Goal: Task Accomplishment & Management: Use online tool/utility

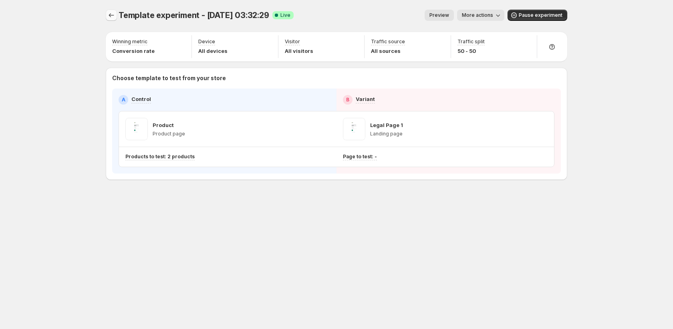
click at [111, 20] on button "Experiments" at bounding box center [111, 15] width 11 height 11
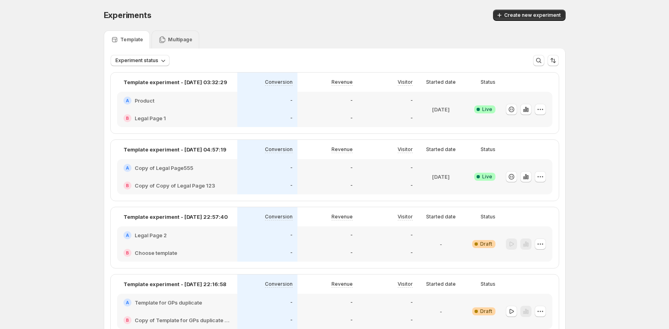
click at [179, 43] on div "Multipage" at bounding box center [175, 40] width 34 height 8
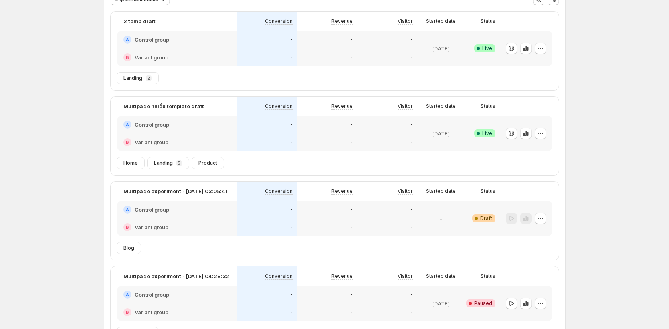
scroll to position [58, 0]
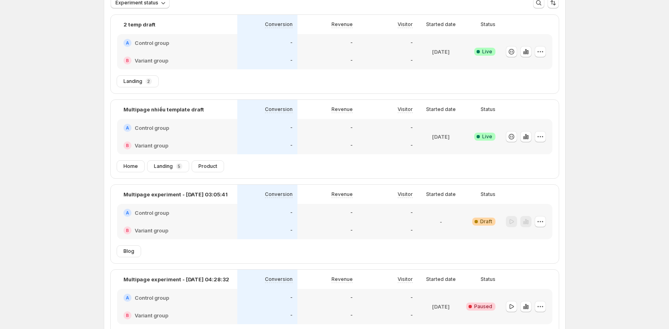
click at [555, 158] on div "Multipage nhiều template draft Conversion Revenue Visitor Started date Status A…" at bounding box center [335, 130] width 448 height 61
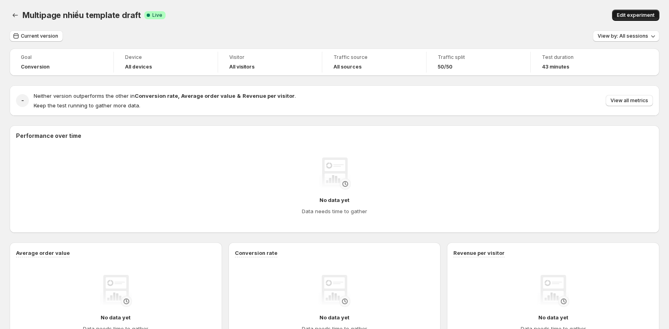
click at [631, 17] on span "Edit experiment" at bounding box center [636, 15] width 38 height 6
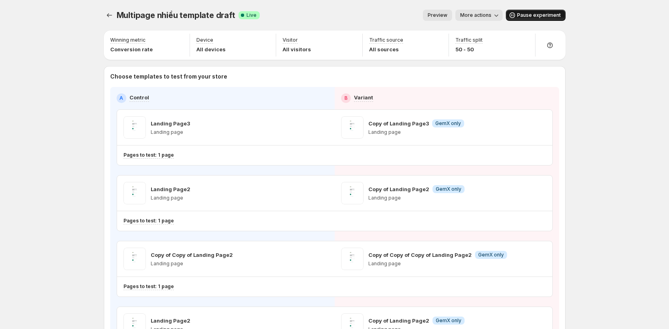
click at [533, 11] on button "Pause experiment" at bounding box center [536, 15] width 60 height 11
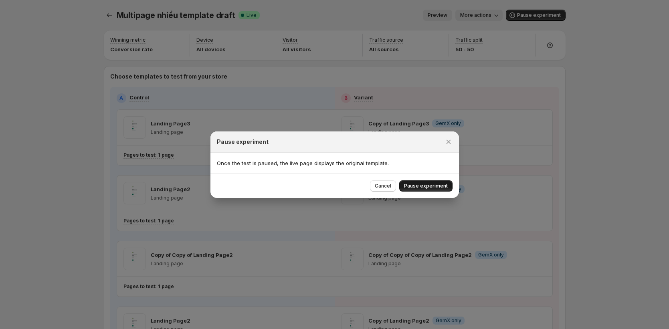
click at [422, 188] on span "Pause experiment" at bounding box center [426, 186] width 44 height 6
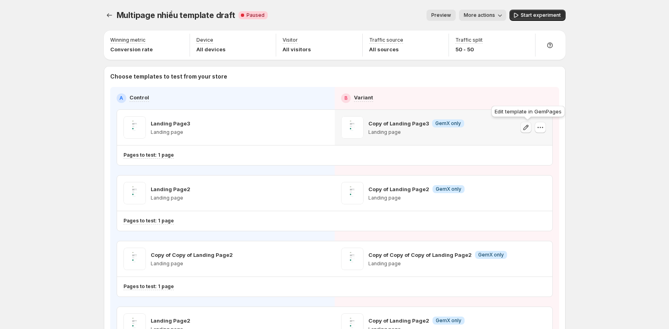
click at [527, 129] on icon "button" at bounding box center [525, 127] width 5 height 5
click at [544, 129] on icon "button" at bounding box center [540, 127] width 8 height 8
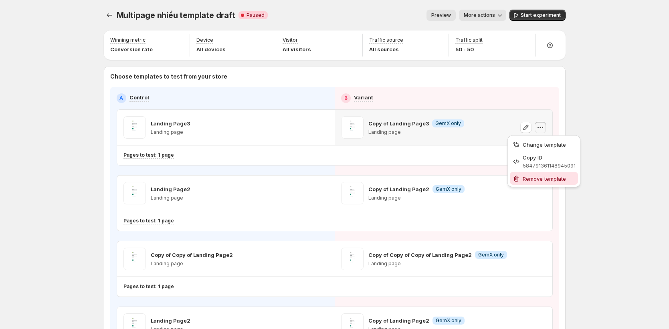
click at [530, 178] on span "Remove template" at bounding box center [544, 179] width 43 height 6
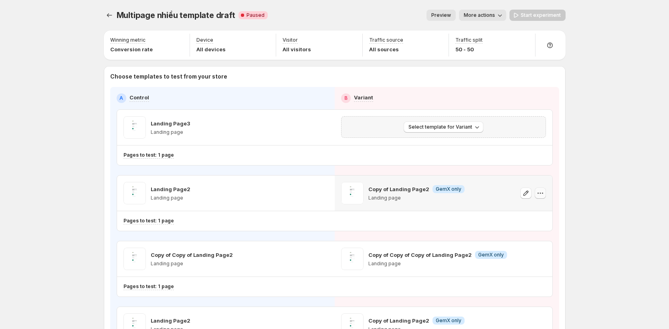
click at [541, 193] on icon "button" at bounding box center [540, 193] width 8 height 8
click at [531, 248] on span "Remove template" at bounding box center [549, 244] width 54 height 8
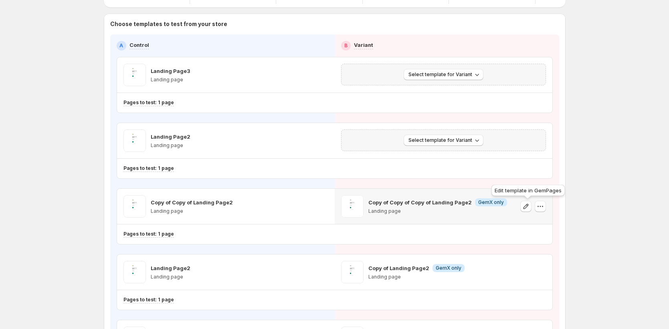
scroll to position [53, 0]
click at [541, 210] on button "button" at bounding box center [540, 205] width 11 height 11
click at [537, 256] on span "Remove template" at bounding box center [544, 257] width 43 height 6
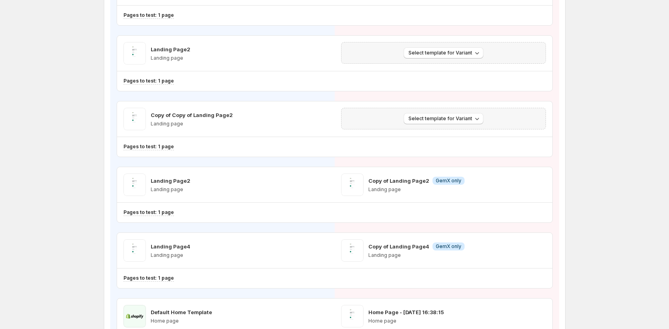
scroll to position [143, 0]
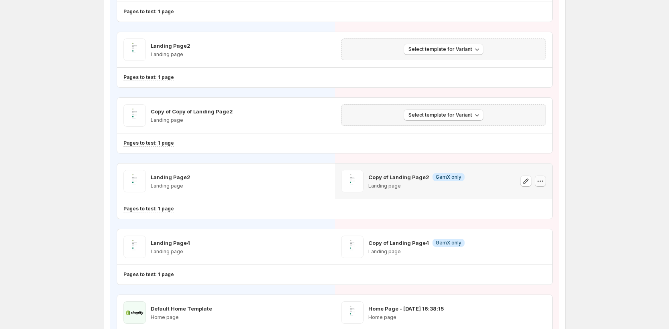
click at [541, 182] on icon "button" at bounding box center [540, 181] width 8 height 8
click at [529, 234] on span "Remove template" at bounding box center [544, 232] width 43 height 6
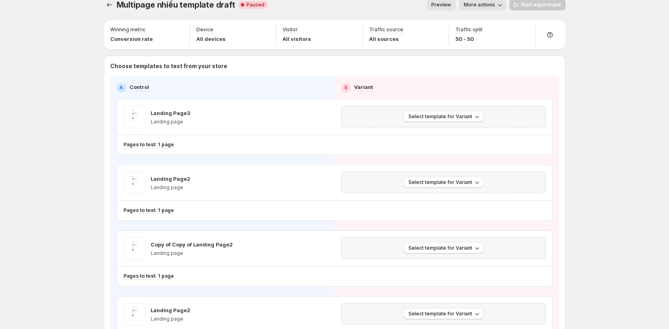
scroll to position [9, 0]
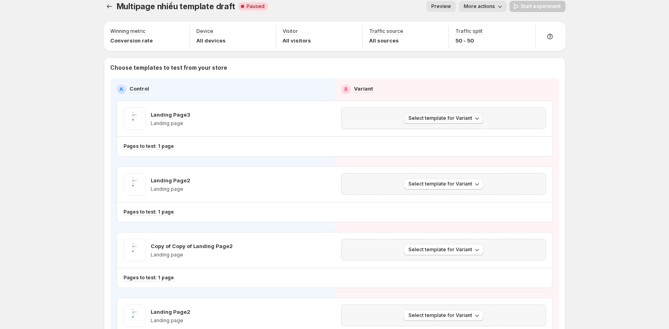
click at [440, 117] on span "Select template for Variant" at bounding box center [440, 118] width 64 height 6
click at [430, 133] on span "Select an existing template" at bounding box center [440, 135] width 68 height 6
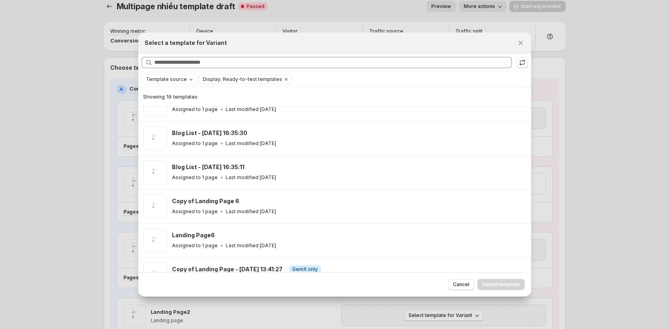
scroll to position [481, 0]
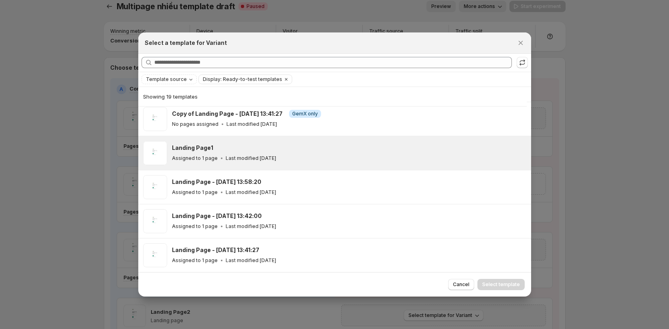
click at [337, 155] on div "Assigned to 1 page Last modified [DATE]" at bounding box center [348, 158] width 352 height 8
drag, startPoint x: 500, startPoint y: 289, endPoint x: 501, endPoint y: 285, distance: 4.2
click at [500, 288] on button "Select template" at bounding box center [500, 284] width 47 height 11
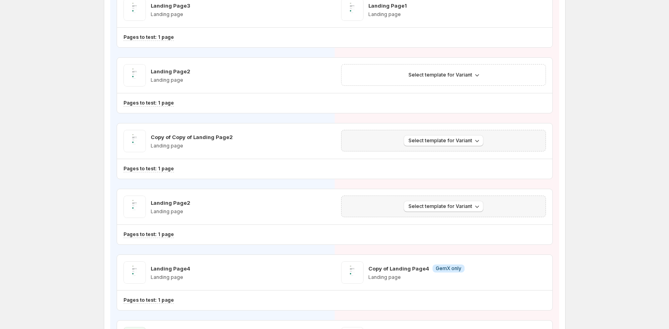
scroll to position [122, 0]
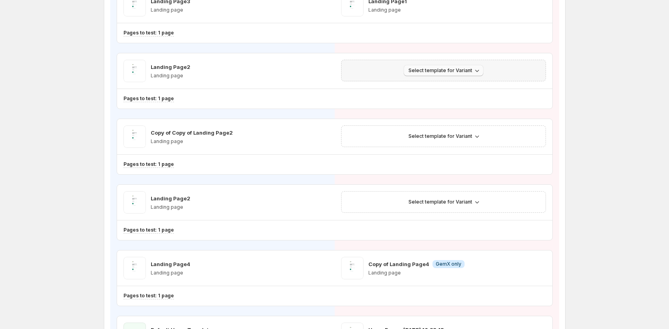
click at [470, 71] on span "Select template for Variant" at bounding box center [440, 70] width 64 height 6
click at [459, 87] on span "Select an existing template" at bounding box center [440, 87] width 68 height 6
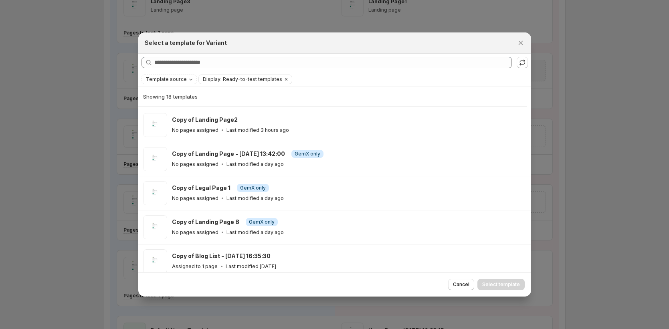
scroll to position [168, 0]
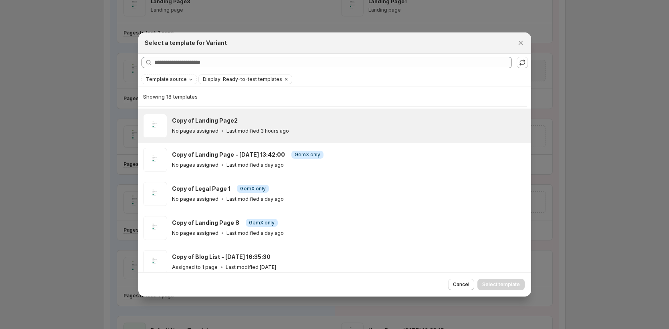
click at [374, 129] on div "No pages assigned Last modified 3 hours ago" at bounding box center [348, 131] width 352 height 8
click at [503, 280] on button "Select template" at bounding box center [500, 284] width 47 height 11
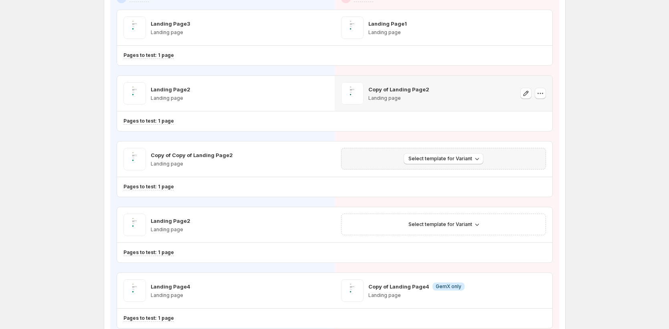
scroll to position [99, 0]
click at [446, 159] on span "Select template for Variant" at bounding box center [440, 159] width 64 height 6
click at [431, 176] on span "Select an existing template" at bounding box center [440, 176] width 68 height 6
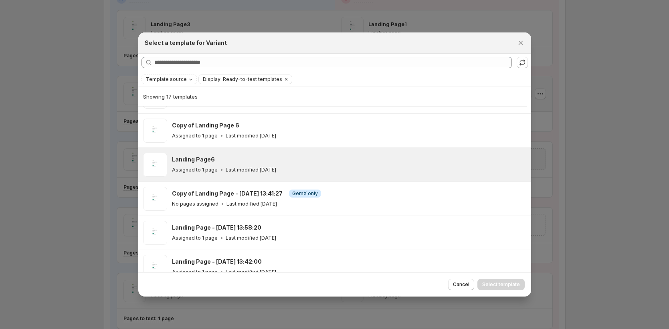
scroll to position [367, 0]
click at [365, 160] on div "Landing Page6" at bounding box center [348, 160] width 352 height 8
click at [509, 284] on span "Select template" at bounding box center [501, 284] width 38 height 6
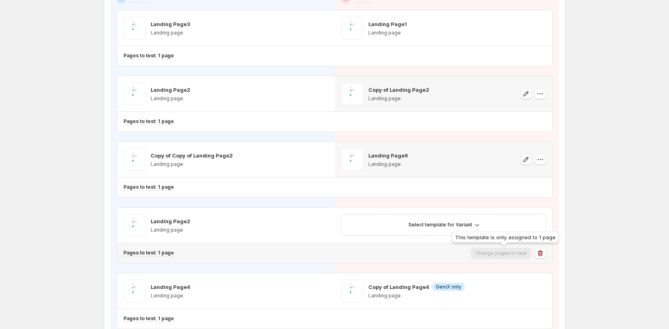
scroll to position [101, 0]
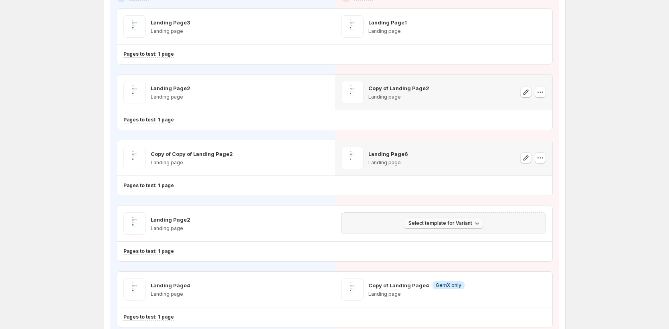
click at [458, 222] on span "Select template for Variant" at bounding box center [440, 223] width 64 height 6
click at [450, 243] on span "Select an existing template" at bounding box center [440, 240] width 68 height 6
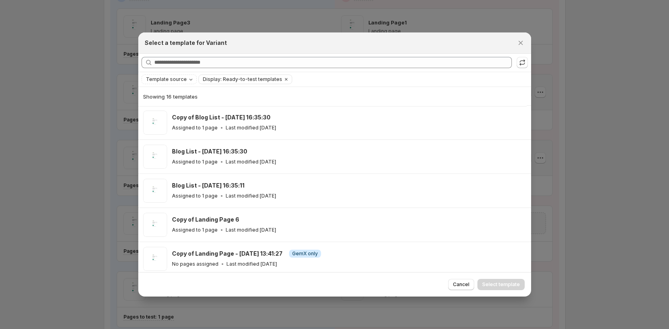
scroll to position [275, 0]
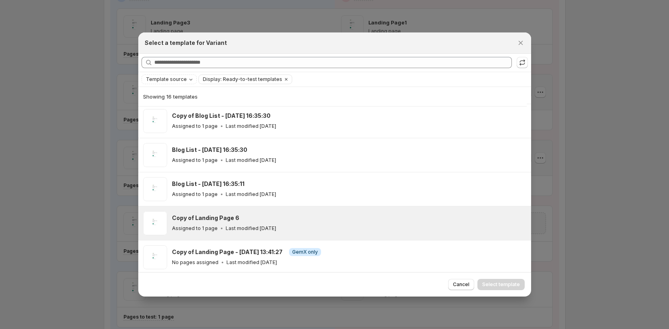
click at [352, 224] on div "Copy of Landing Page 6 Assigned to 1 page Last modified [DATE]" at bounding box center [348, 223] width 352 height 18
click at [511, 289] on button "Select template" at bounding box center [500, 284] width 47 height 11
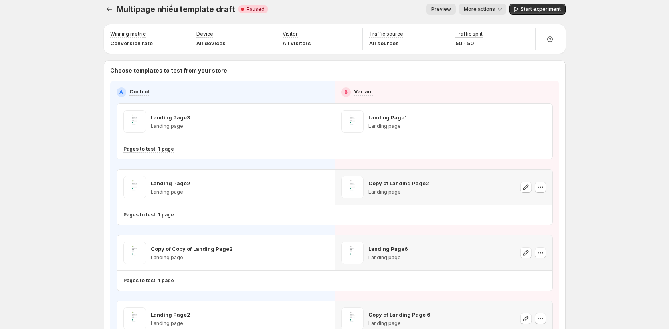
scroll to position [0, 0]
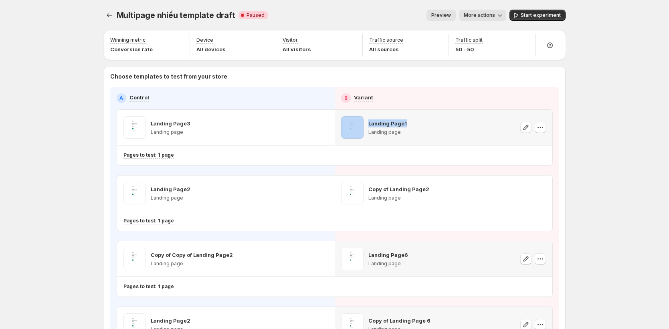
drag, startPoint x: 425, startPoint y: 122, endPoint x: 361, endPoint y: 117, distance: 64.0
click at [363, 117] on div "Landing Page1 Landing page" at bounding box center [443, 127] width 205 height 22
copy div "Landing Page1"
click at [598, 184] on div "Multipage nhiều template draft. This page is ready Multipage nhiều template dra…" at bounding box center [334, 316] width 669 height 633
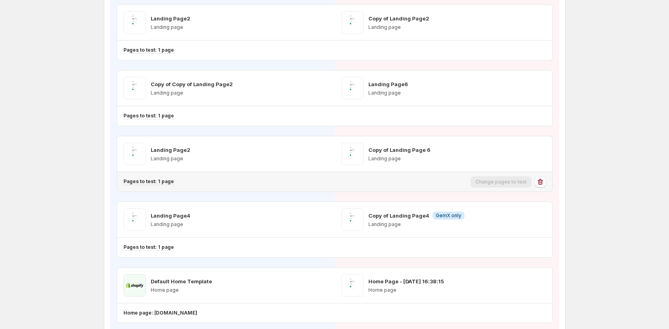
scroll to position [171, 0]
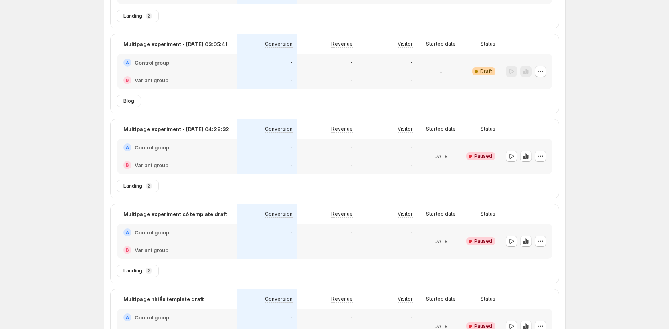
scroll to position [124, 0]
click at [511, 240] on icon "button" at bounding box center [511, 240] width 8 height 8
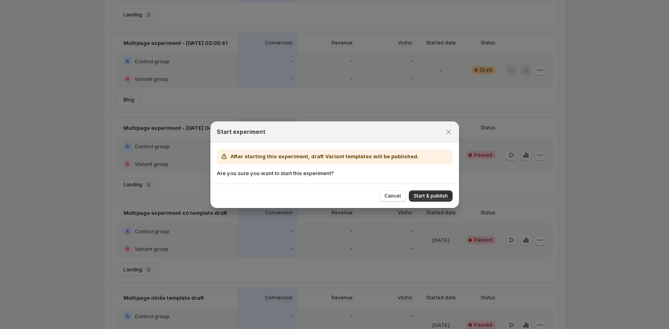
click at [454, 133] on div "Start experiment" at bounding box center [334, 131] width 248 height 21
click at [449, 131] on icon "Close" at bounding box center [448, 132] width 8 height 8
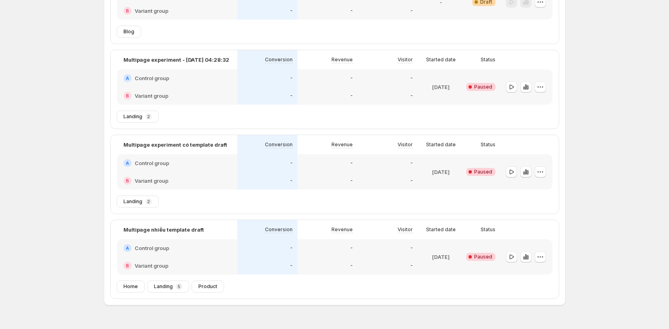
scroll to position [196, 0]
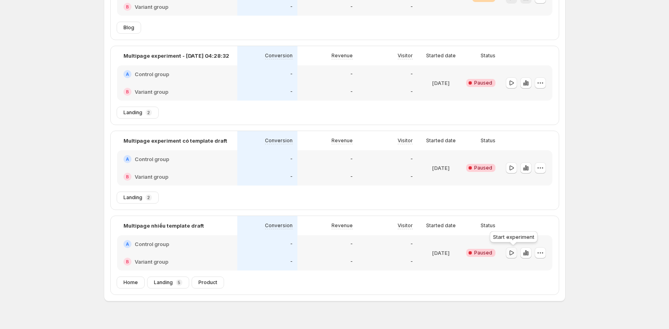
click at [511, 253] on icon "button" at bounding box center [511, 253] width 8 height 8
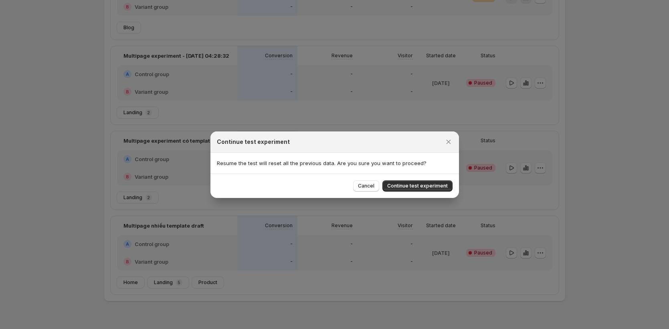
click at [416, 177] on div "Cancel Continue test experiment" at bounding box center [334, 186] width 248 height 24
click at [414, 188] on span "Continue test experiment" at bounding box center [417, 186] width 61 height 6
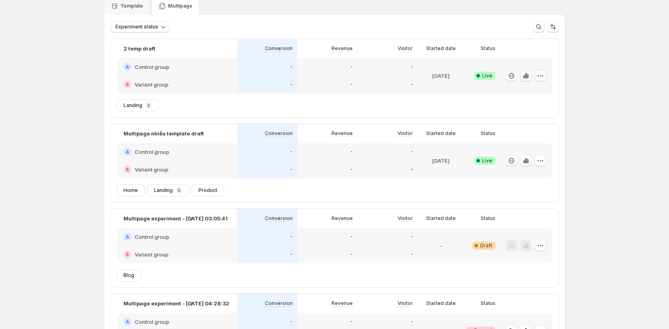
scroll to position [0, 0]
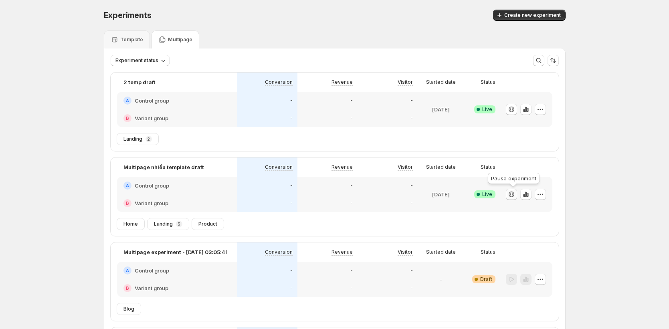
click at [511, 194] on icon "button" at bounding box center [511, 194] width 8 height 8
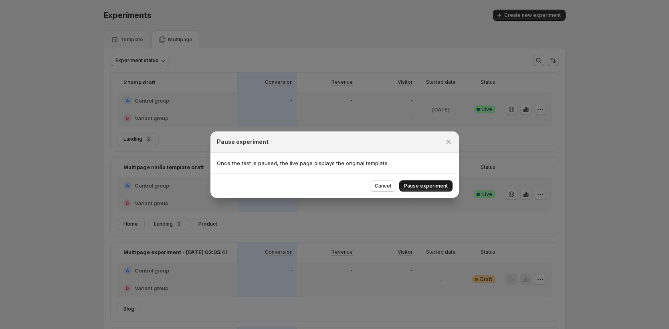
click at [435, 187] on span "Pause experiment" at bounding box center [426, 186] width 44 height 6
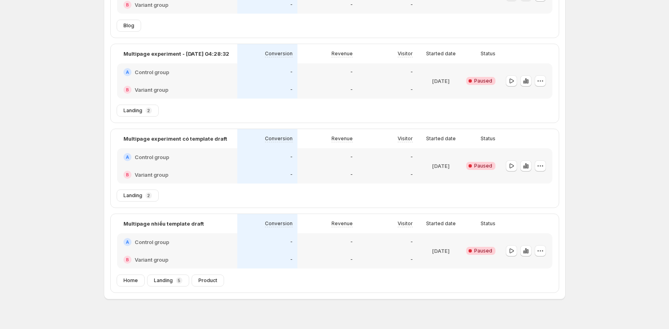
scroll to position [212, 0]
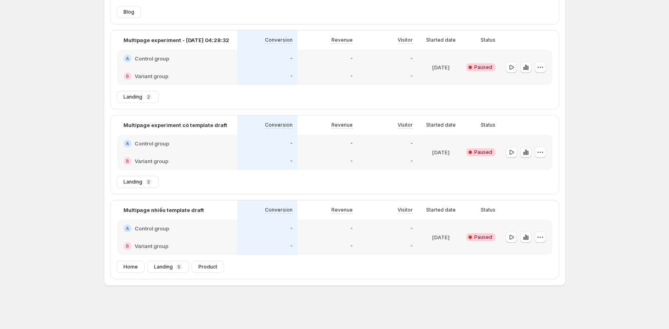
click at [421, 287] on div "Experiments. This page is ready Experiments Create new experiment Template Mult…" at bounding box center [334, 58] width 481 height 541
click at [400, 258] on div "Multipage nhiều template draft Conversion Revenue Visitor Started date Status A…" at bounding box center [335, 230] width 448 height 61
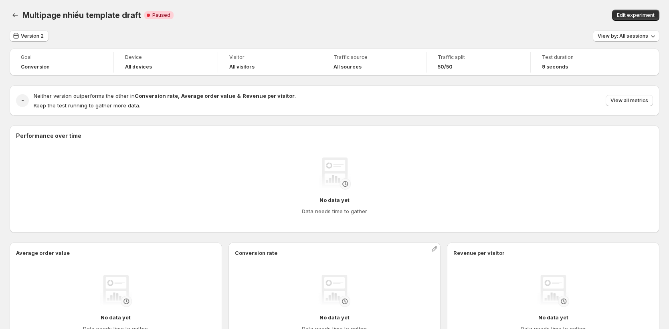
click at [265, 245] on div "Conversion rate No data yet Data needs time to gather" at bounding box center [334, 296] width 212 height 108
click at [628, 15] on span "Edit experiment" at bounding box center [636, 15] width 38 height 6
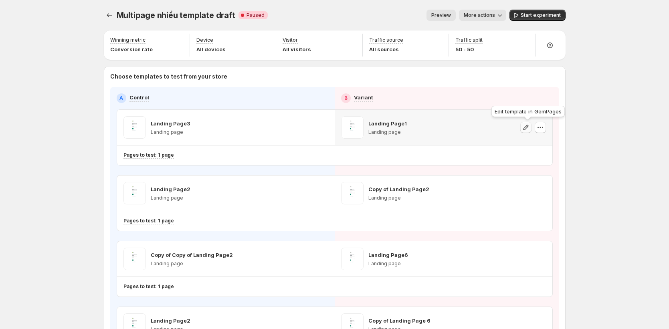
click at [528, 129] on icon "button" at bounding box center [526, 127] width 8 height 8
click at [525, 16] on span "Start experiment" at bounding box center [541, 15] width 40 height 6
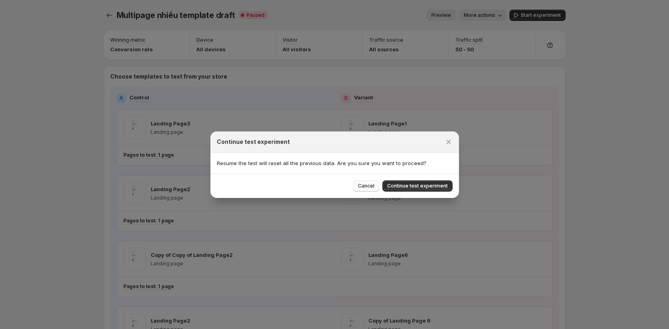
click at [369, 188] on span "Cancel" at bounding box center [366, 186] width 16 height 6
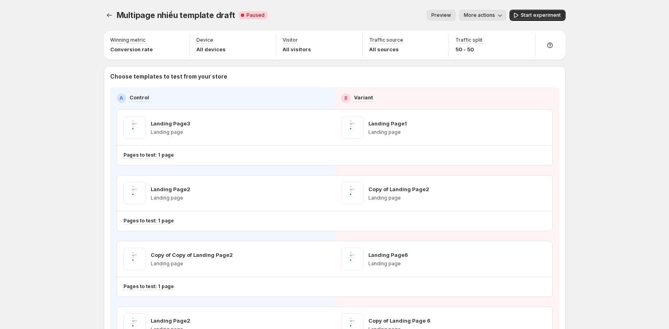
click at [117, 18] on div at bounding box center [110, 15] width 13 height 11
click at [111, 15] on icon "Experiments" at bounding box center [109, 15] width 8 height 8
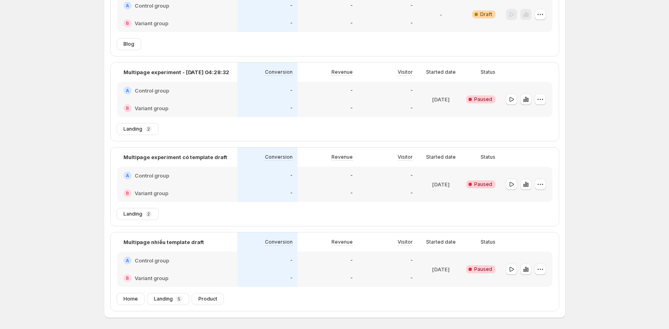
scroll to position [212, 0]
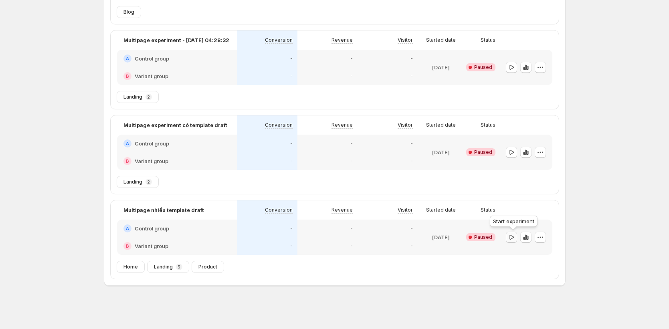
click at [513, 238] on icon "button" at bounding box center [511, 236] width 4 height 5
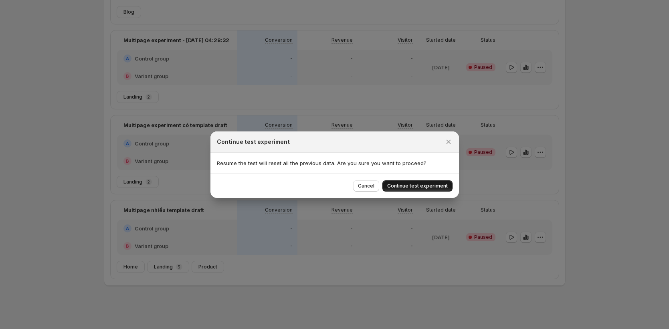
click at [433, 182] on button "Continue test experiment" at bounding box center [417, 185] width 70 height 11
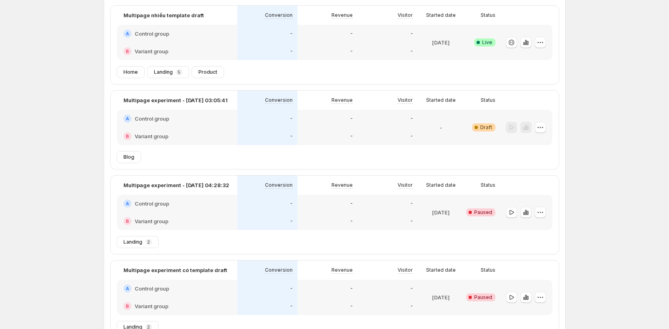
scroll to position [47, 0]
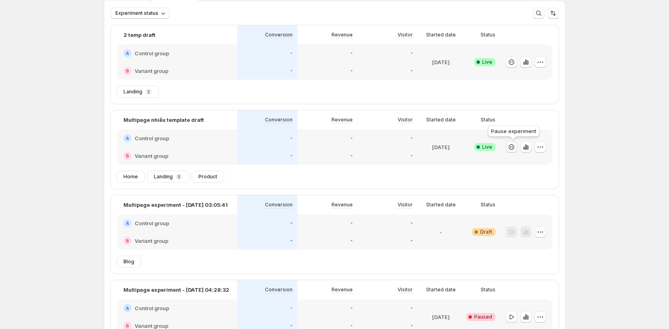
click at [516, 147] on button "button" at bounding box center [511, 146] width 11 height 11
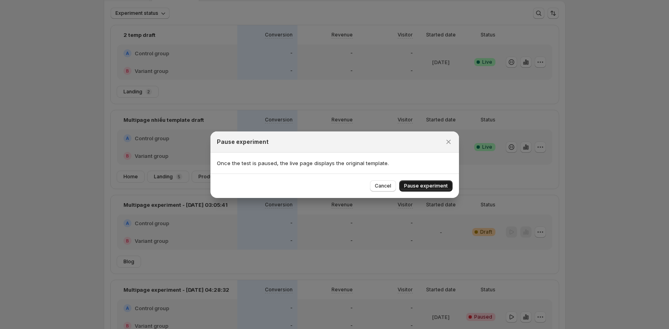
click at [413, 190] on button "Pause experiment" at bounding box center [425, 185] width 53 height 11
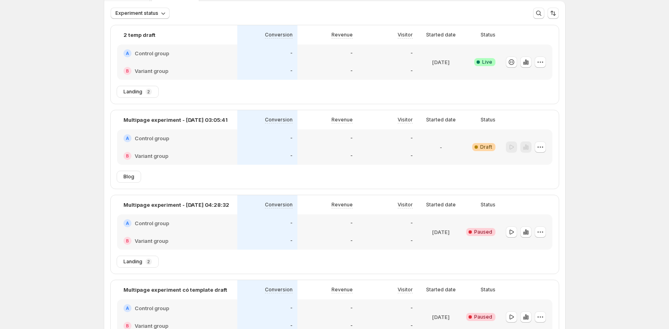
scroll to position [212, 0]
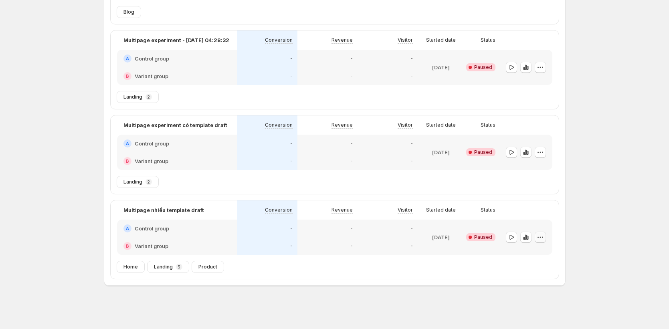
click at [543, 235] on icon "button" at bounding box center [540, 237] width 8 height 8
click at [527, 253] on div "Edit" at bounding box center [542, 254] width 49 height 8
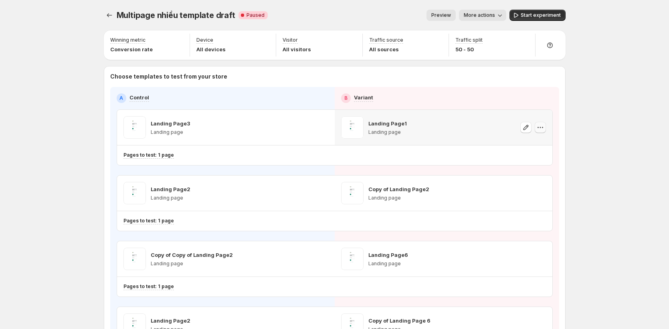
click at [543, 128] on icon "button" at bounding box center [540, 127] width 8 height 8
click at [529, 180] on span "Remove template" at bounding box center [544, 179] width 43 height 6
click at [544, 197] on icon "button" at bounding box center [540, 193] width 8 height 8
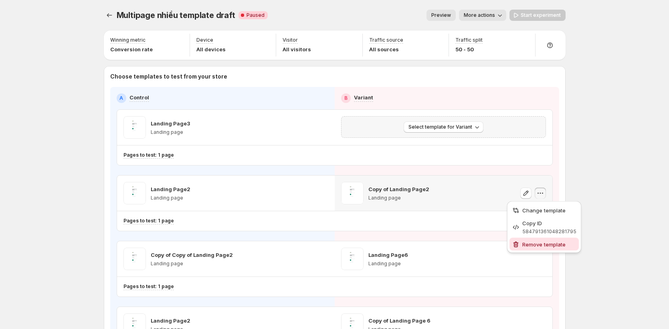
click at [536, 249] on button "Remove template" at bounding box center [543, 244] width 69 height 13
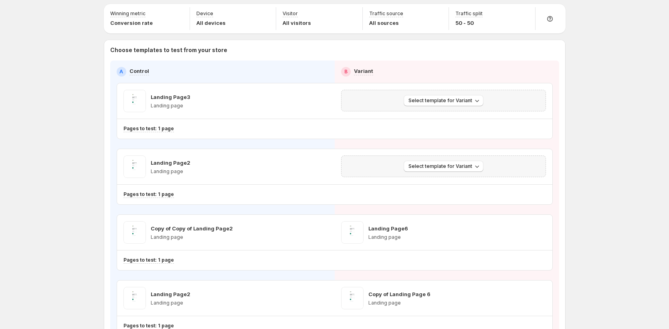
scroll to position [53, 0]
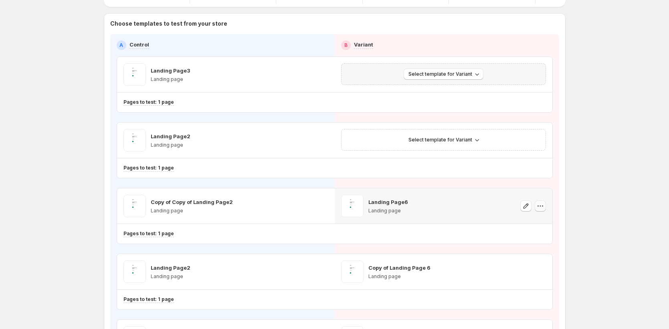
click at [541, 208] on icon "button" at bounding box center [540, 206] width 8 height 8
click at [545, 258] on span "Remove template" at bounding box center [544, 257] width 43 height 6
click at [474, 73] on icon "button" at bounding box center [477, 74] width 8 height 8
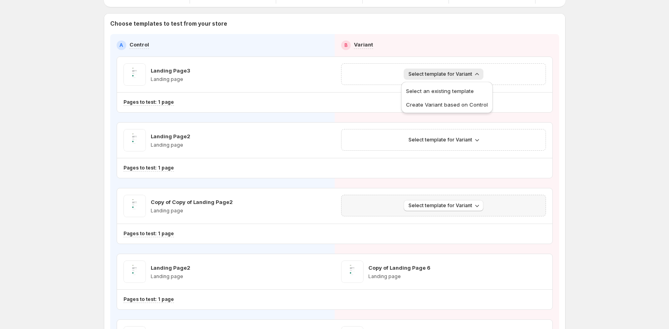
click at [584, 80] on div "Multipage nhiều template draft. This page is ready Multipage nhiều template dra…" at bounding box center [334, 263] width 669 height 633
click at [465, 72] on span "Select template for Variant" at bounding box center [440, 74] width 64 height 6
click at [448, 92] on span "Select an existing template" at bounding box center [440, 91] width 68 height 6
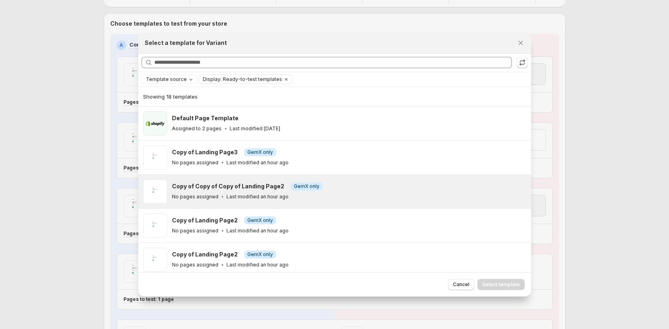
click at [425, 186] on div "Copy of Copy of Copy of Landing Page2 Info GemX only" at bounding box center [348, 186] width 352 height 8
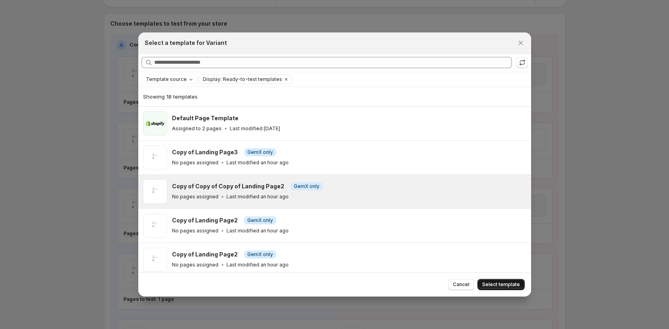
click at [512, 285] on span "Select template" at bounding box center [501, 284] width 38 height 6
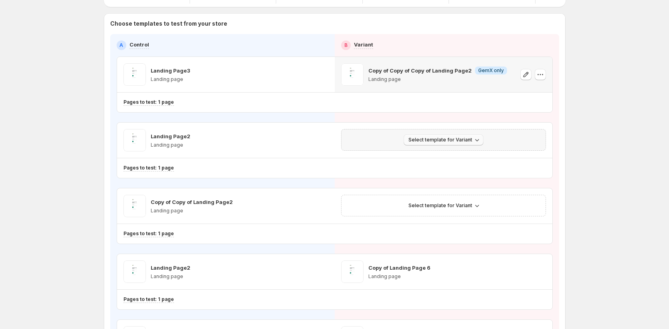
click at [474, 142] on icon "button" at bounding box center [477, 140] width 8 height 8
click at [460, 168] on span "Create Variant based on Control" at bounding box center [447, 170] width 82 height 6
click at [477, 205] on icon "button" at bounding box center [477, 206] width 8 height 8
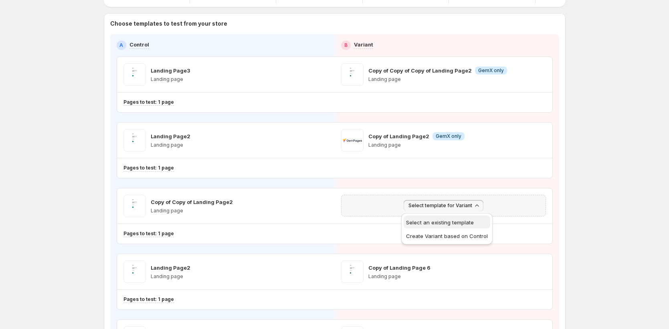
click at [447, 219] on span "Select an existing template" at bounding box center [440, 222] width 68 height 6
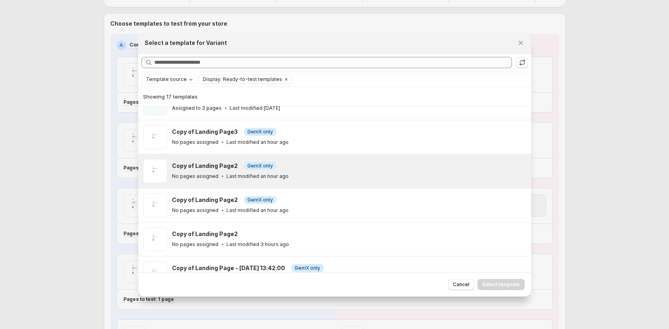
scroll to position [21, 0]
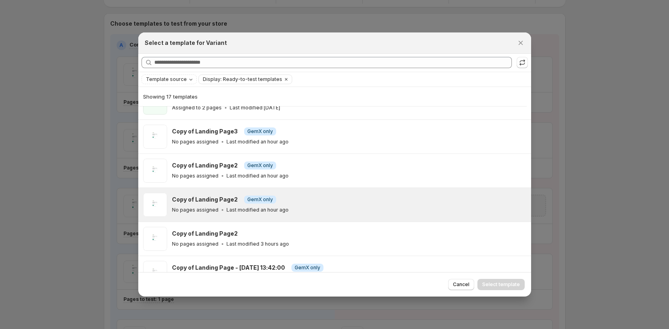
click at [395, 205] on div "Copy of Landing Page2 Info GemX only No pages assigned Last modified an hour ago" at bounding box center [348, 205] width 352 height 18
click at [511, 288] on span "Select template" at bounding box center [501, 284] width 38 height 6
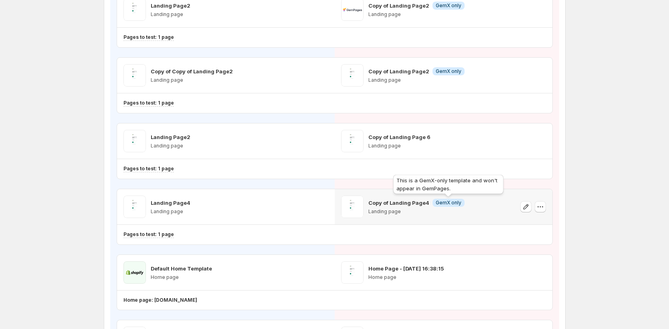
scroll to position [0, 0]
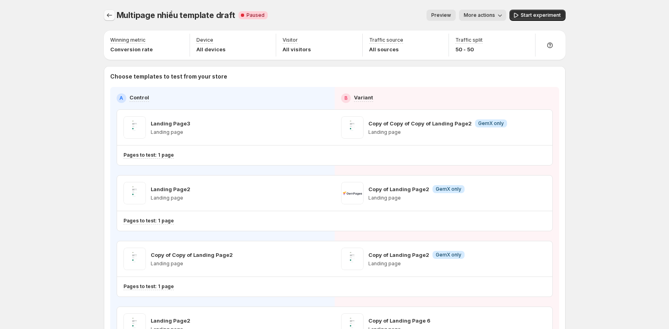
click at [113, 15] on icon "Experiments" at bounding box center [109, 15] width 8 height 8
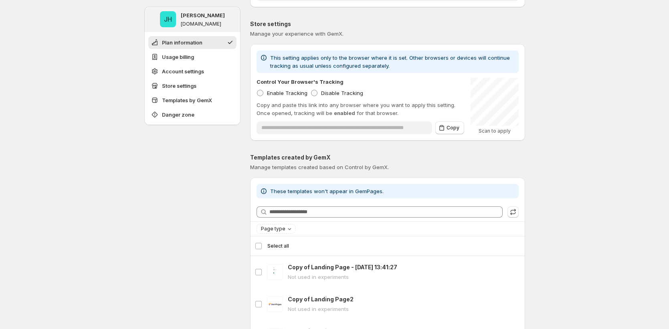
scroll to position [935, 0]
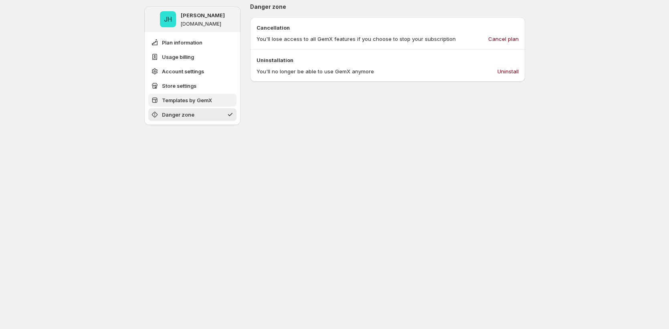
click at [172, 105] on button "Templates by GemX" at bounding box center [192, 100] width 88 height 13
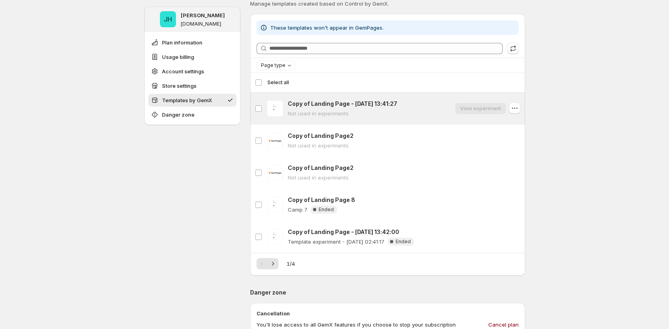
scroll to position [632, 0]
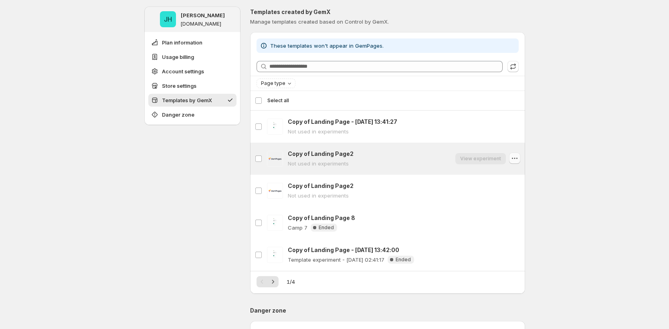
click at [519, 161] on icon "button" at bounding box center [514, 158] width 8 height 8
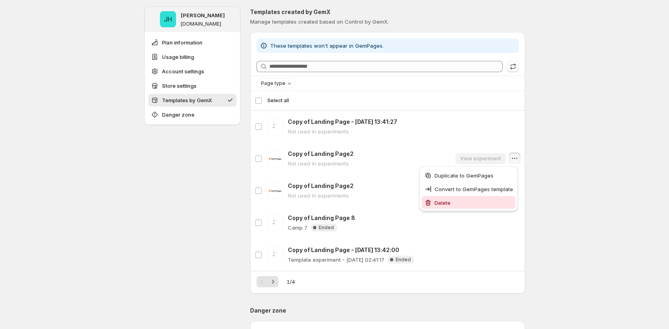
click at [498, 200] on span "Delete" at bounding box center [473, 203] width 79 height 8
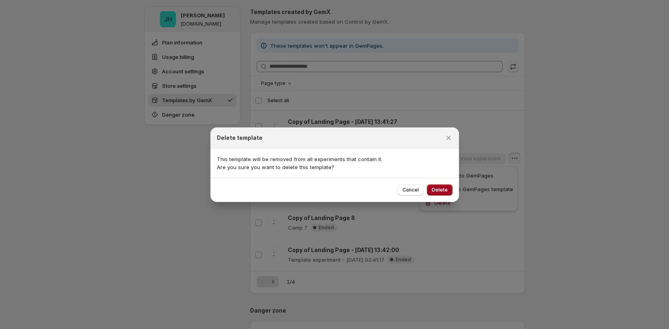
click at [446, 187] on span "Delete" at bounding box center [440, 190] width 16 height 6
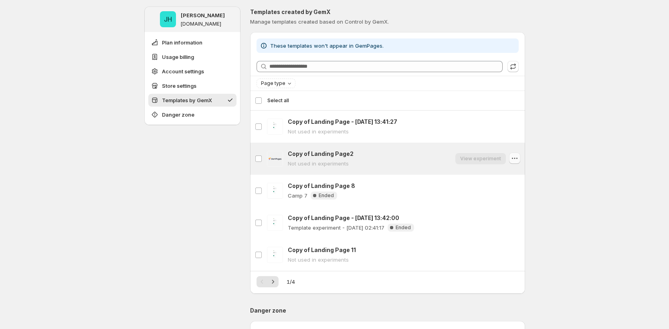
click at [517, 159] on icon "button" at bounding box center [514, 158] width 8 height 8
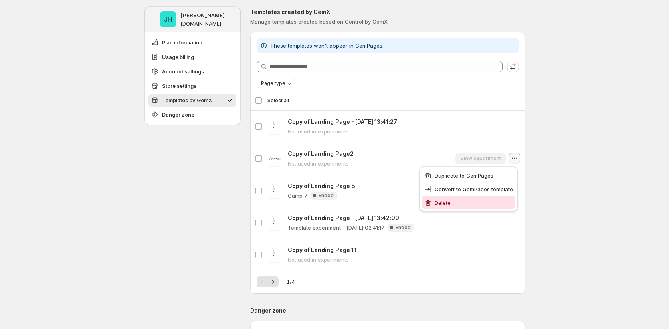
click at [492, 203] on span "Delete" at bounding box center [473, 203] width 79 height 8
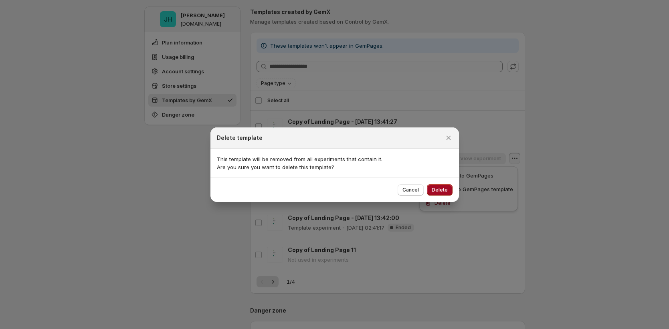
click at [432, 189] on span "Delete" at bounding box center [440, 190] width 16 height 6
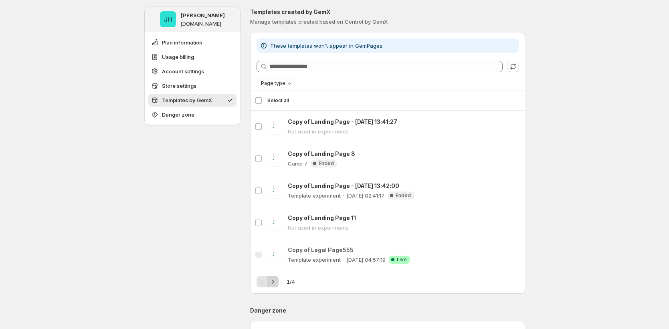
click at [274, 281] on icon "Next" at bounding box center [273, 282] width 2 height 4
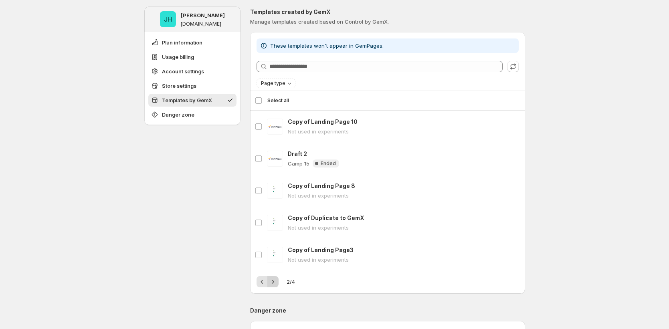
click at [275, 282] on icon "Next" at bounding box center [273, 282] width 8 height 8
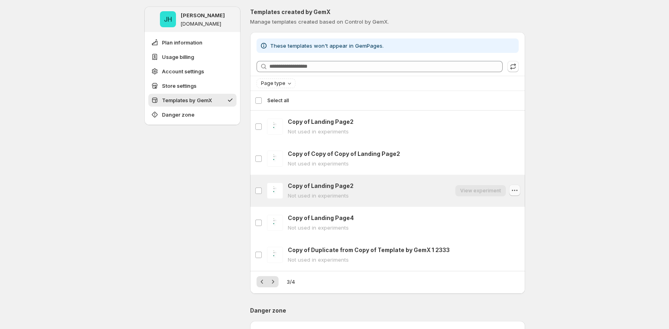
click at [516, 190] on icon "button" at bounding box center [514, 190] width 8 height 8
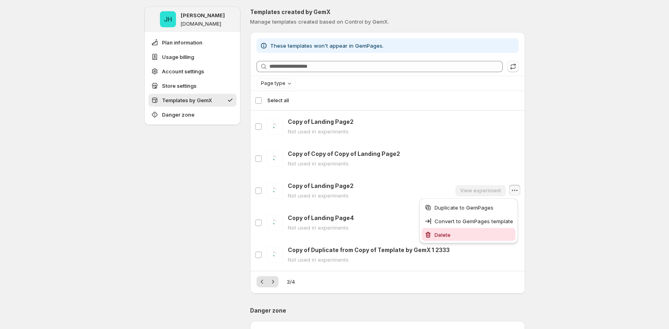
click at [491, 231] on span "Delete" at bounding box center [473, 235] width 79 height 8
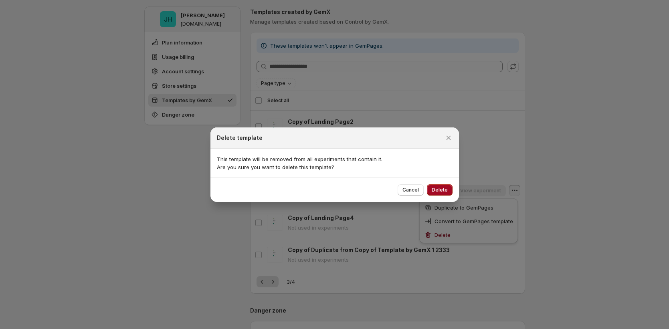
click at [432, 191] on span "Delete" at bounding box center [440, 190] width 16 height 6
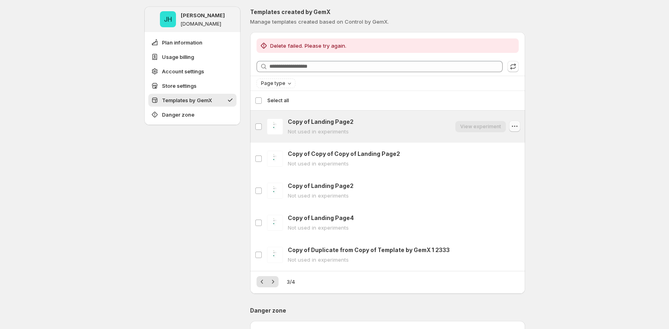
click at [516, 127] on icon "button" at bounding box center [514, 126] width 8 height 8
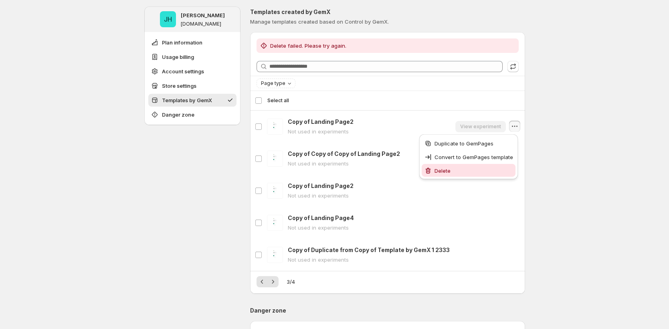
click at [484, 169] on span "Delete" at bounding box center [473, 171] width 79 height 8
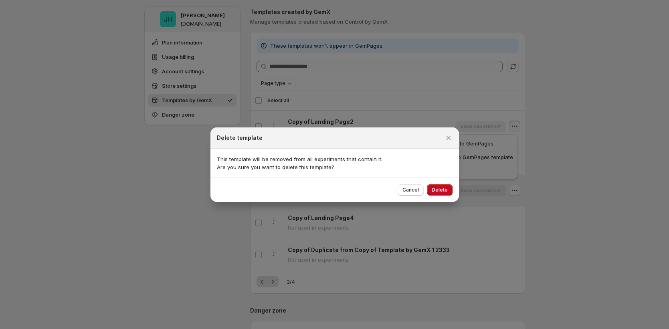
drag, startPoint x: 443, startPoint y: 191, endPoint x: 424, endPoint y: 197, distance: 19.7
click at [443, 191] on span "Delete" at bounding box center [440, 190] width 16 height 6
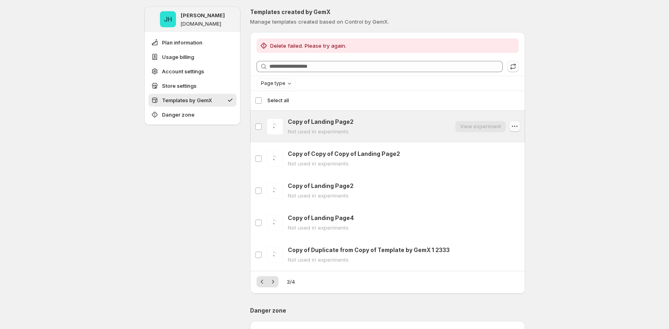
click at [518, 127] on icon "button" at bounding box center [514, 126] width 8 height 8
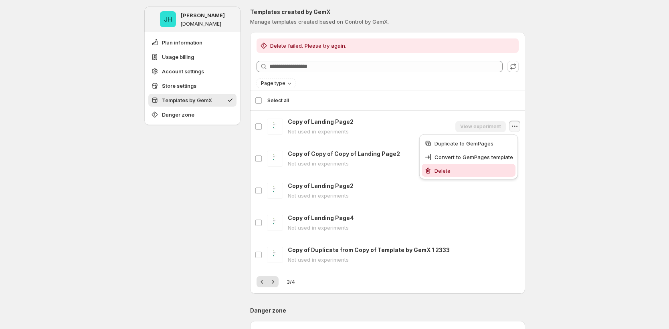
click at [500, 167] on span "Delete" at bounding box center [473, 171] width 79 height 8
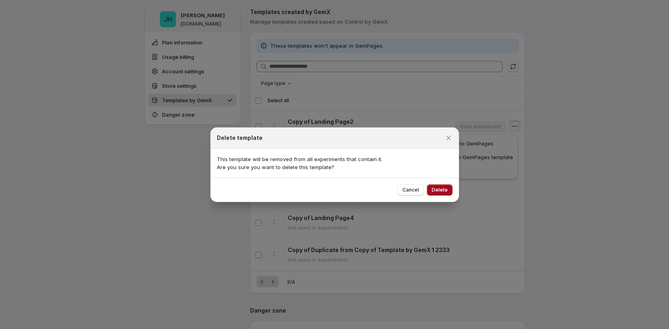
click at [442, 192] on span "Delete" at bounding box center [440, 190] width 16 height 6
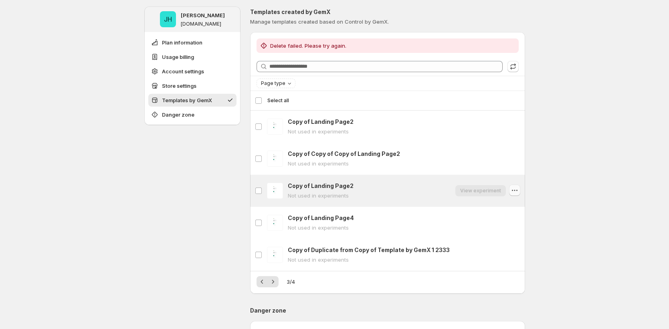
click at [518, 188] on icon "button" at bounding box center [514, 190] width 8 height 8
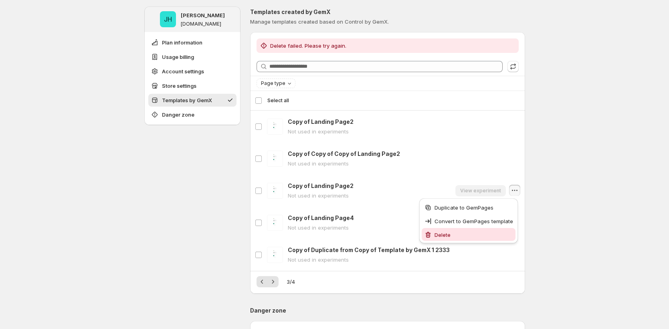
click at [492, 237] on span "Delete" at bounding box center [473, 235] width 79 height 8
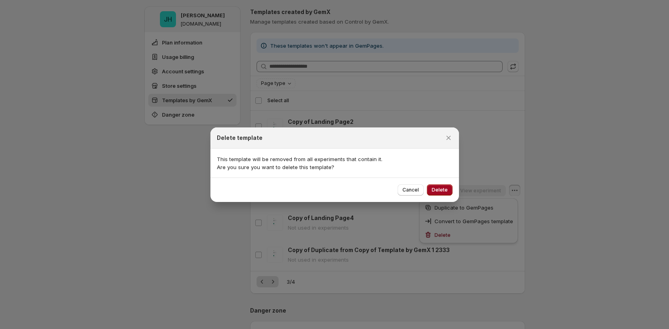
click at [441, 189] on span "Delete" at bounding box center [440, 190] width 16 height 6
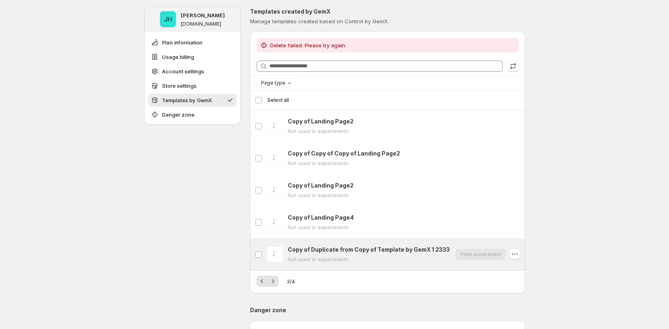
scroll to position [633, 0]
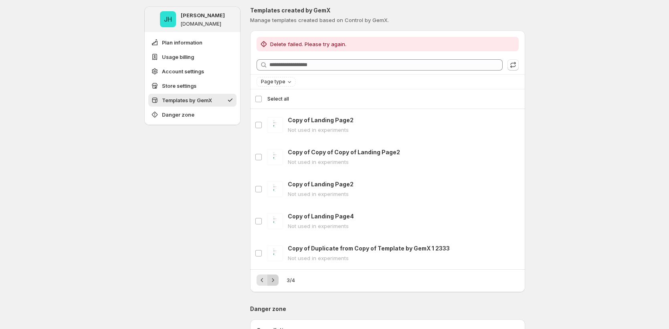
click at [270, 282] on icon "Next" at bounding box center [273, 280] width 8 height 8
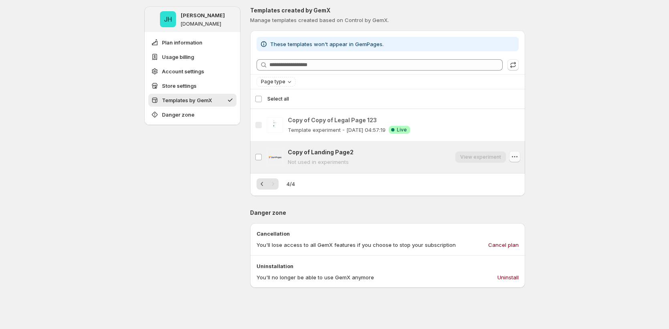
click at [520, 157] on button "button" at bounding box center [514, 156] width 11 height 11
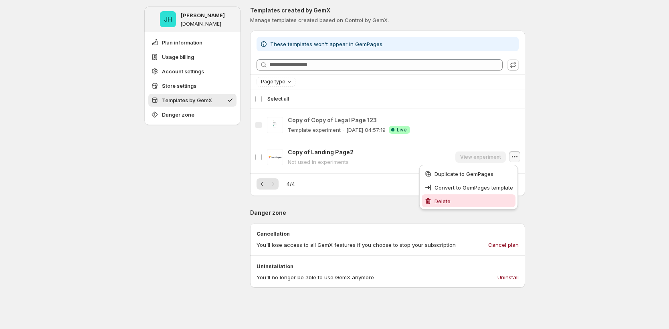
click at [482, 204] on span "Delete" at bounding box center [473, 201] width 79 height 8
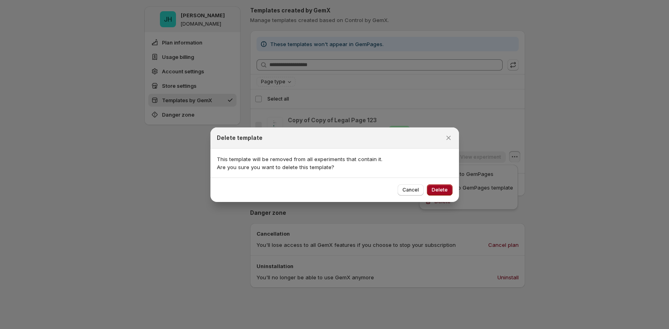
click at [440, 188] on span "Delete" at bounding box center [440, 190] width 16 height 6
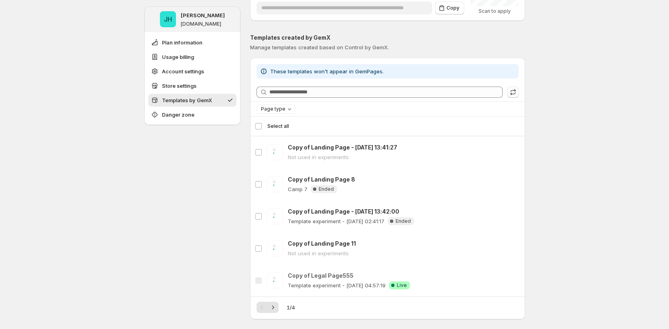
scroll to position [605, 0]
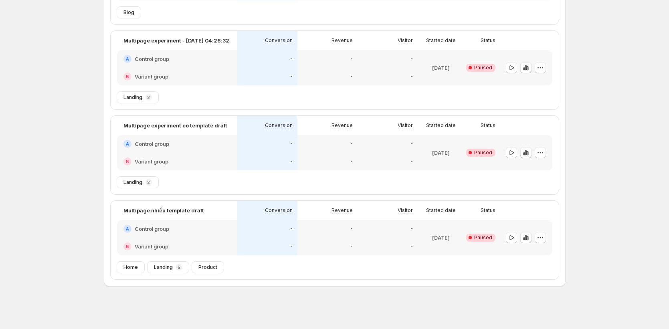
scroll to position [212, 0]
click at [510, 235] on icon "button" at bounding box center [511, 237] width 8 height 8
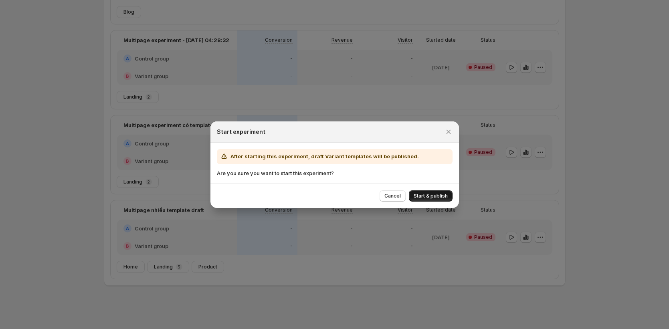
click at [436, 195] on span "Start & publish" at bounding box center [431, 196] width 34 height 6
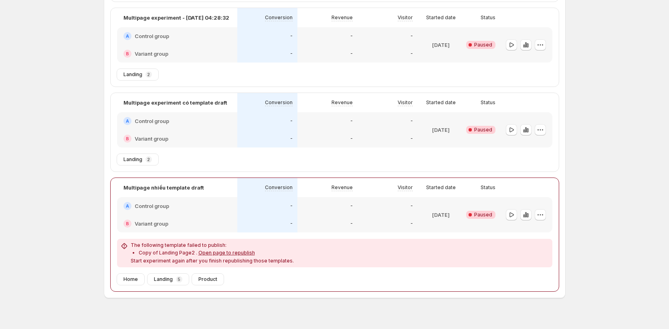
scroll to position [238, 0]
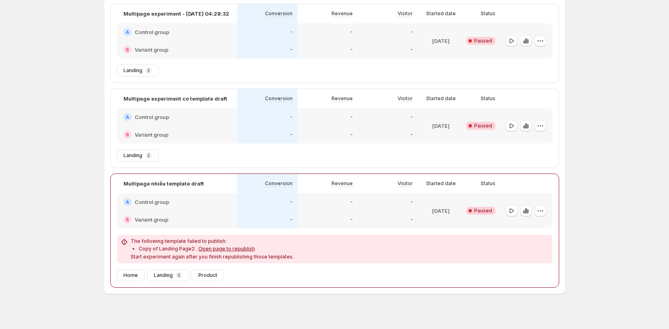
click at [236, 250] on span "Open page to republish" at bounding box center [226, 249] width 56 height 6
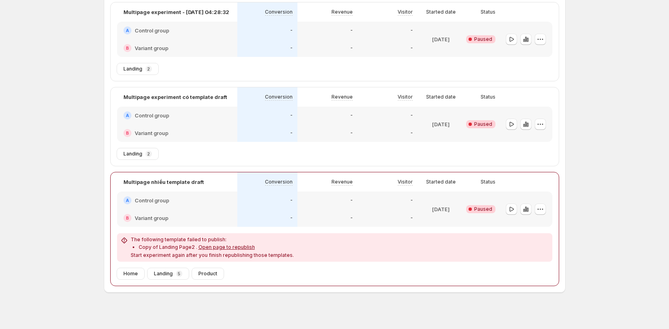
click at [496, 256] on div "The following template failed to publish: Copy of Landing Page2 . Open page to …" at bounding box center [334, 247] width 429 height 22
click at [541, 210] on icon "button" at bounding box center [540, 209] width 8 height 8
click at [531, 223] on span "Edit" at bounding box center [532, 226] width 9 height 6
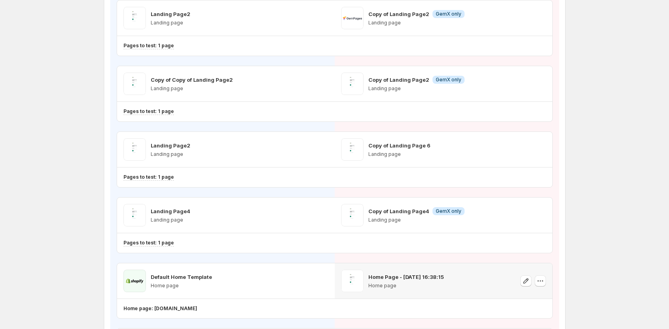
scroll to position [175, 0]
click at [527, 84] on icon "button" at bounding box center [526, 84] width 8 height 8
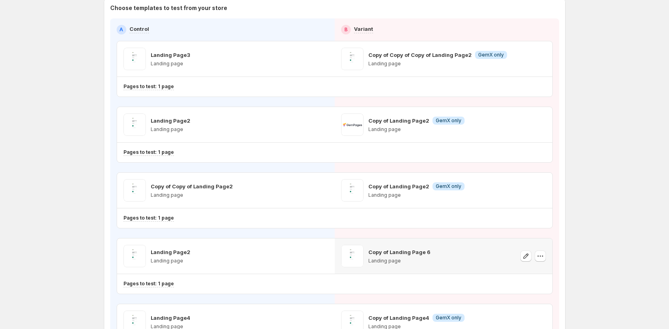
scroll to position [67, 0]
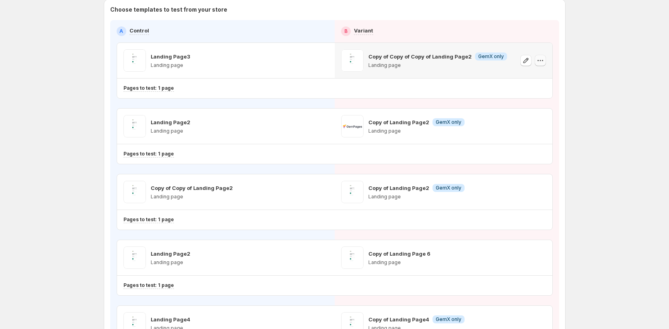
click at [543, 61] on icon "button" at bounding box center [540, 60] width 8 height 8
click at [543, 60] on icon "button" at bounding box center [542, 60] width 1 height 1
click at [536, 109] on span "Remove template" at bounding box center [544, 112] width 43 height 6
click at [544, 126] on icon "button" at bounding box center [540, 126] width 8 height 8
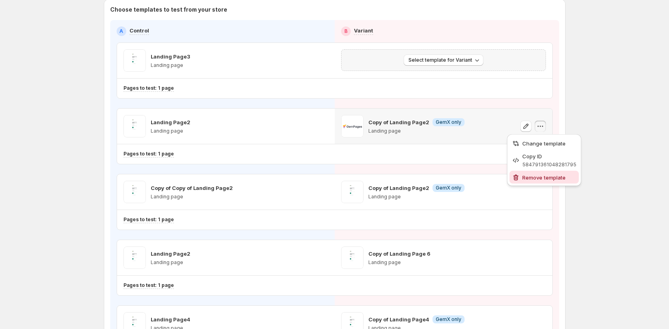
click at [540, 181] on span "Remove template" at bounding box center [549, 178] width 54 height 8
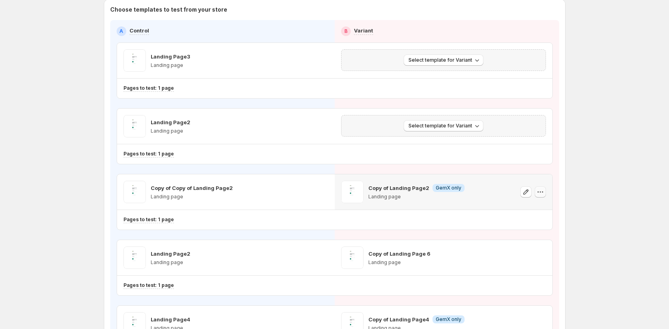
click at [540, 191] on icon "button" at bounding box center [540, 192] width 8 height 8
click at [536, 245] on span "Remove template" at bounding box center [544, 243] width 43 height 6
click at [478, 61] on icon "button" at bounding box center [477, 60] width 8 height 8
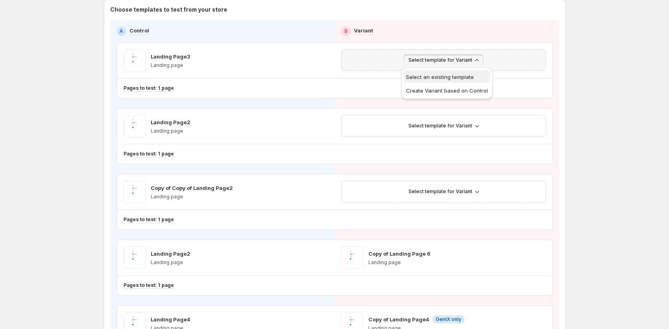
click at [454, 79] on span "Select an existing template" at bounding box center [440, 77] width 68 height 6
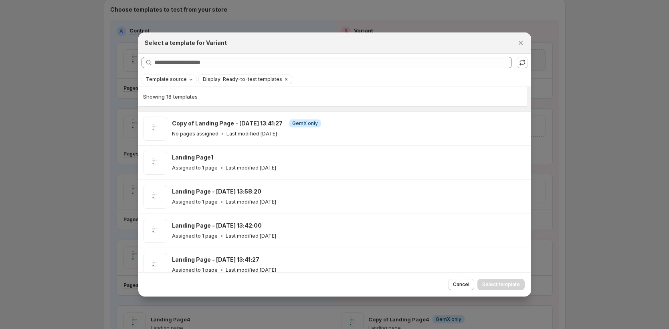
scroll to position [447, 0]
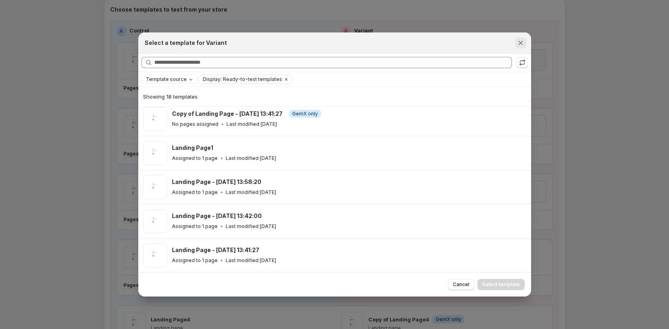
click at [519, 42] on icon "Close" at bounding box center [520, 43] width 8 height 8
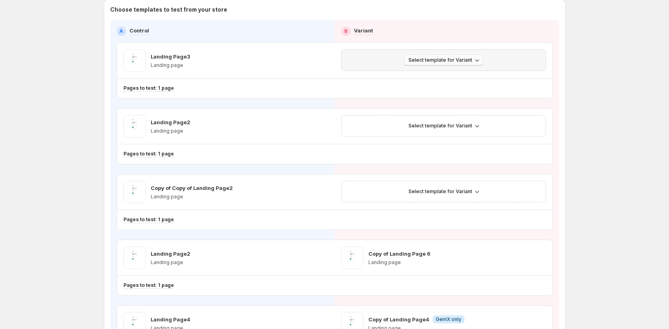
scroll to position [209, 0]
click at [468, 56] on button "Select template for Variant" at bounding box center [444, 59] width 80 height 11
click at [448, 92] on span "Create Variant based on Control" at bounding box center [447, 90] width 82 height 6
drag, startPoint x: 482, startPoint y: 126, endPoint x: 478, endPoint y: 131, distance: 5.5
click at [481, 126] on button "Select template for Variant" at bounding box center [444, 125] width 80 height 11
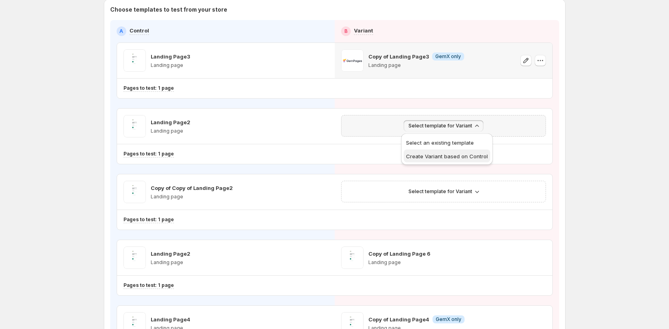
click at [472, 155] on span "Create Variant based on Control" at bounding box center [447, 156] width 82 height 6
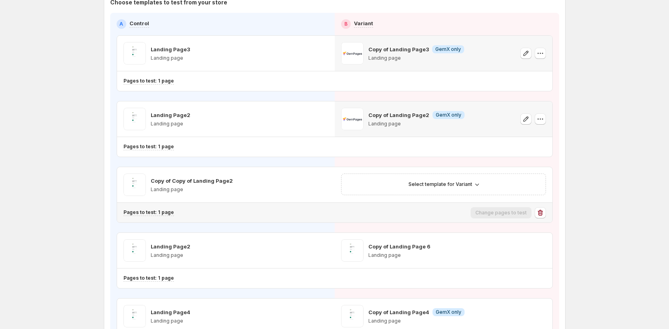
scroll to position [75, 0]
click at [453, 184] on span "Select template for Variant" at bounding box center [440, 183] width 64 height 6
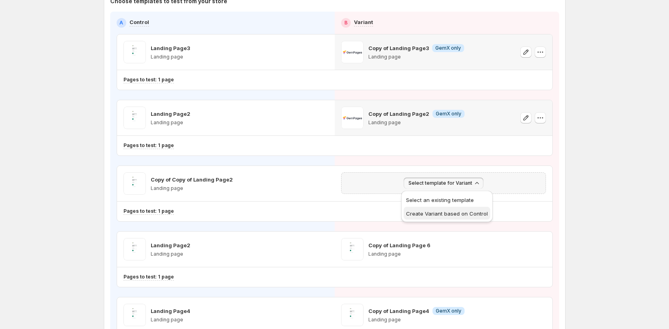
click at [458, 209] on button "Create Variant based on Control" at bounding box center [447, 213] width 87 height 13
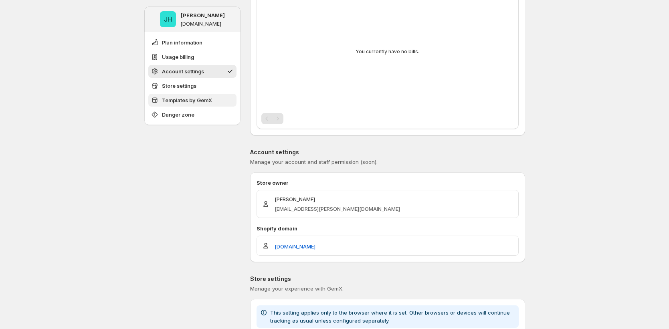
click at [169, 101] on span "Templates by GemX" at bounding box center [187, 100] width 50 height 8
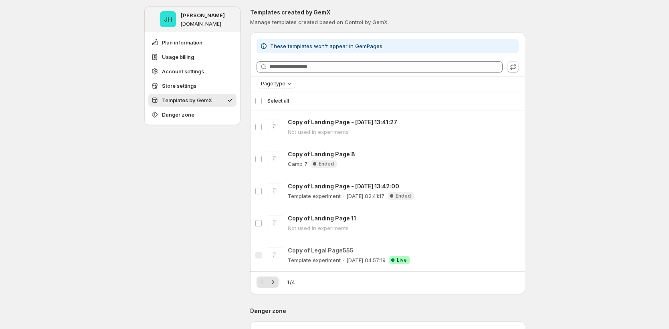
scroll to position [632, 0]
click at [275, 283] on icon "Next" at bounding box center [273, 282] width 8 height 8
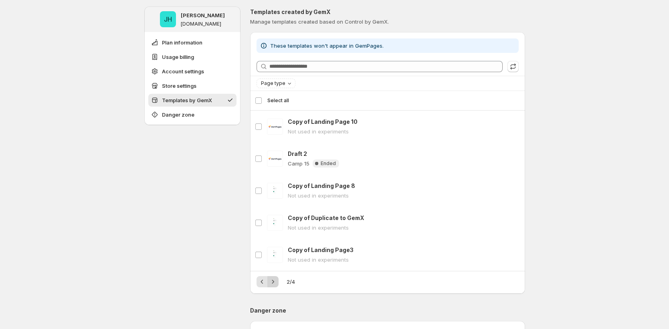
click at [275, 283] on icon "Next" at bounding box center [273, 282] width 8 height 8
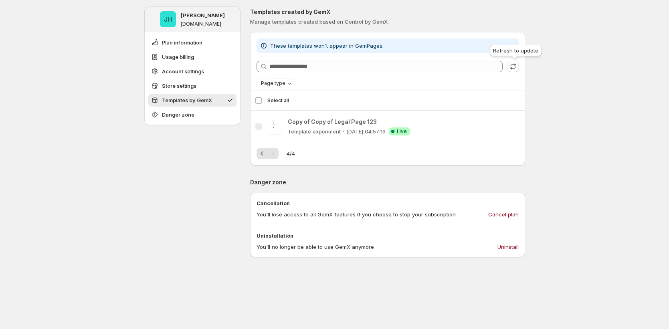
click at [515, 64] on icon "button" at bounding box center [512, 64] width 5 height 3
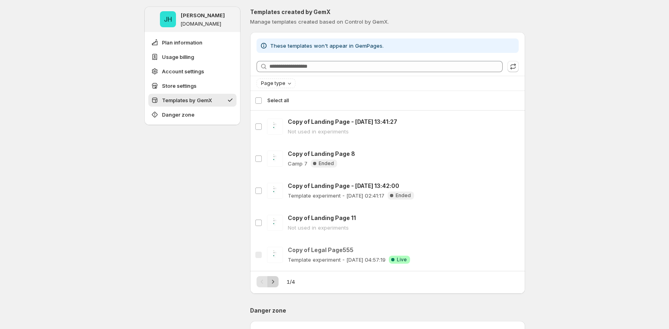
click at [277, 281] on icon "Next" at bounding box center [273, 282] width 8 height 8
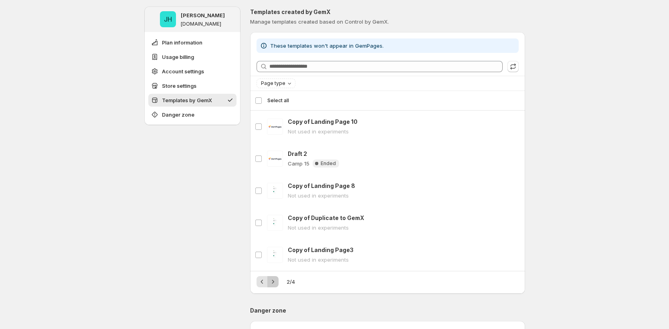
click at [277, 280] on icon "Next" at bounding box center [273, 282] width 8 height 8
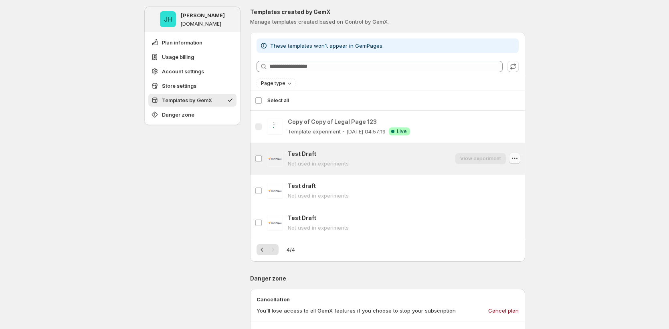
click at [514, 158] on icon "button" at bounding box center [514, 158] width 8 height 8
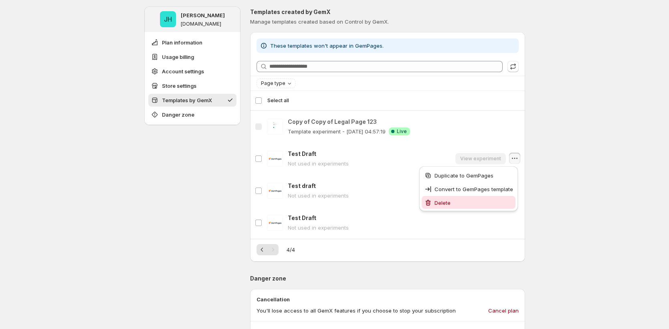
click at [497, 203] on span "Delete" at bounding box center [473, 203] width 79 height 8
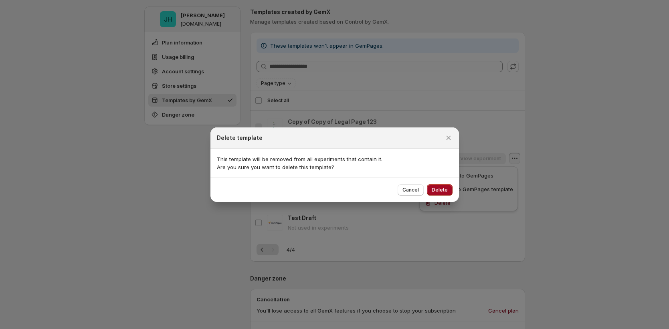
click at [448, 193] on button "Delete" at bounding box center [440, 189] width 26 height 11
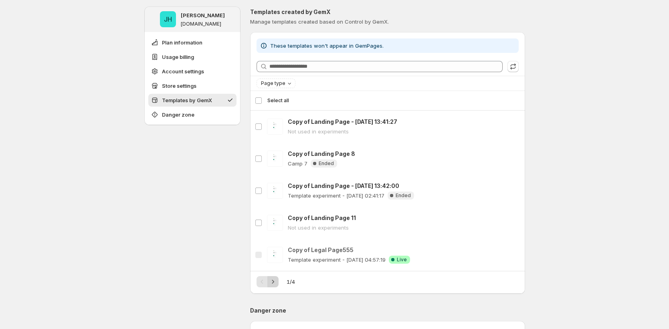
click at [275, 280] on icon "Next" at bounding box center [273, 282] width 8 height 8
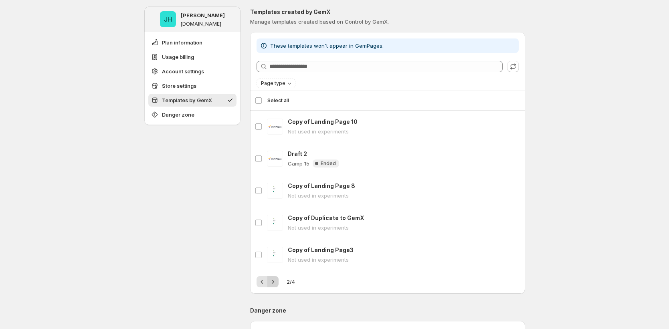
click at [275, 280] on icon "Next" at bounding box center [273, 282] width 8 height 8
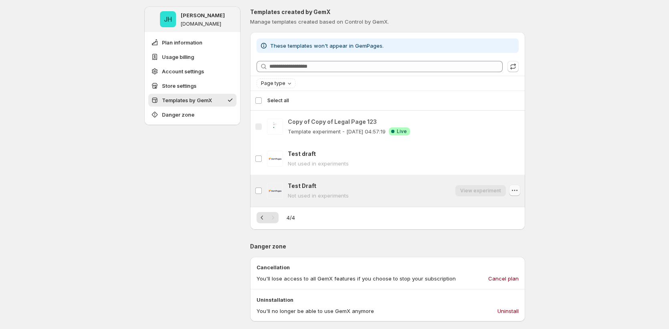
click at [515, 190] on icon "button" at bounding box center [514, 190] width 8 height 8
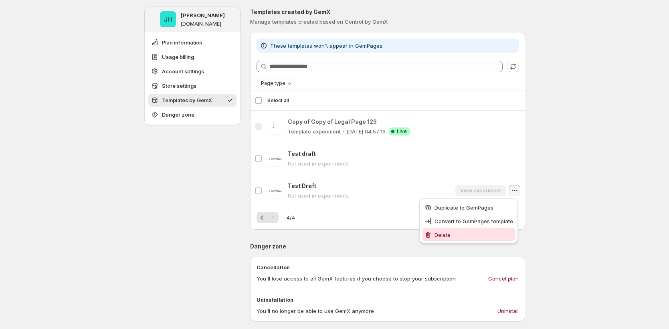
click at [480, 232] on span "Delete" at bounding box center [473, 235] width 79 height 8
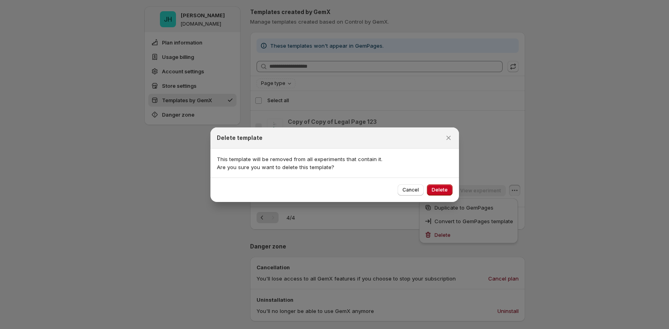
click at [440, 186] on button "Delete" at bounding box center [440, 189] width 26 height 11
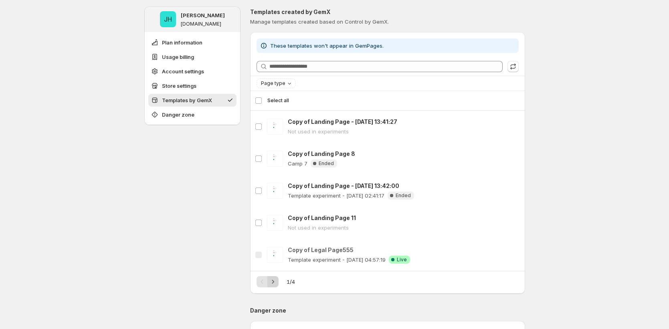
click at [276, 278] on icon "Next" at bounding box center [273, 282] width 8 height 8
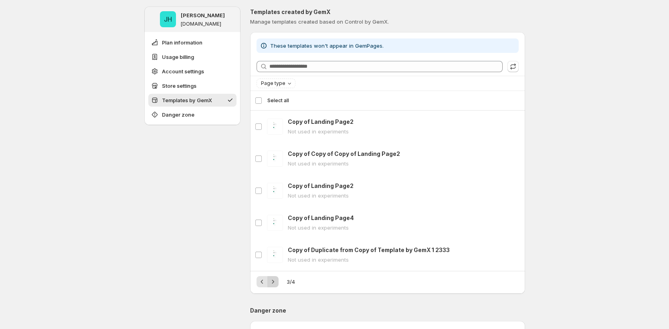
click at [276, 278] on icon "Next" at bounding box center [273, 282] width 8 height 8
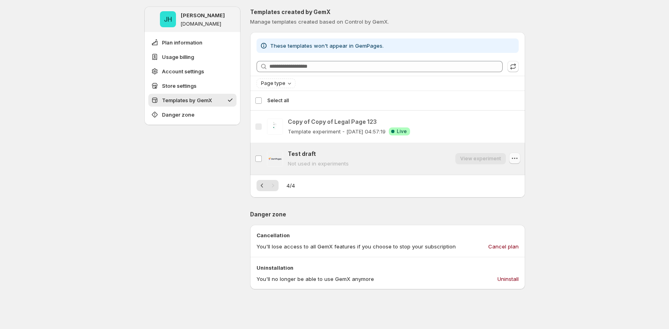
drag, startPoint x: 516, startPoint y: 158, endPoint x: 514, endPoint y: 162, distance: 4.7
click at [517, 157] on icon "button" at bounding box center [514, 158] width 8 height 8
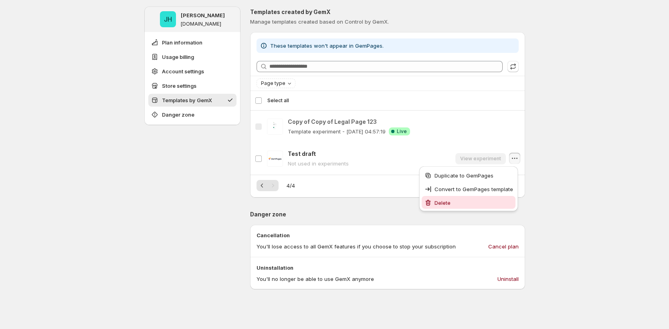
click at [486, 203] on span "Delete" at bounding box center [473, 203] width 79 height 8
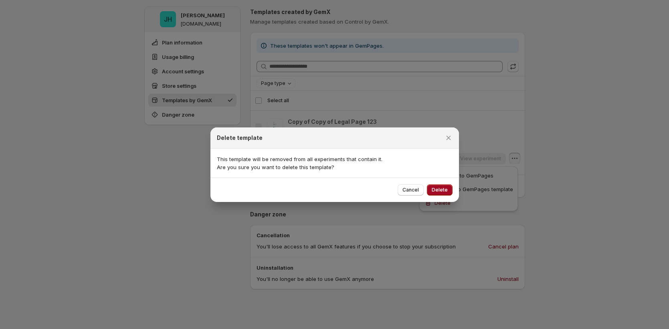
click at [441, 191] on span "Delete" at bounding box center [440, 190] width 16 height 6
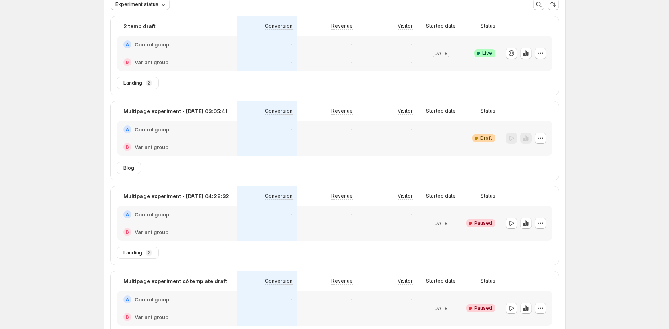
scroll to position [212, 0]
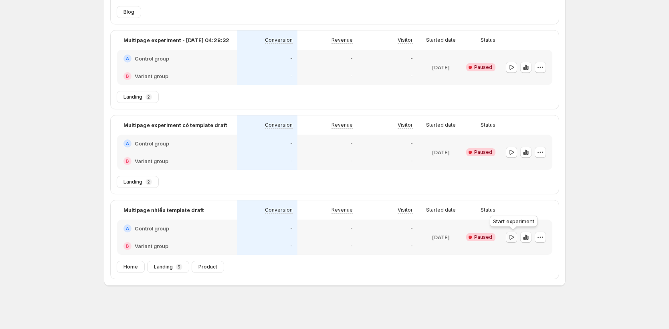
click at [512, 238] on icon "button" at bounding box center [511, 237] width 8 height 8
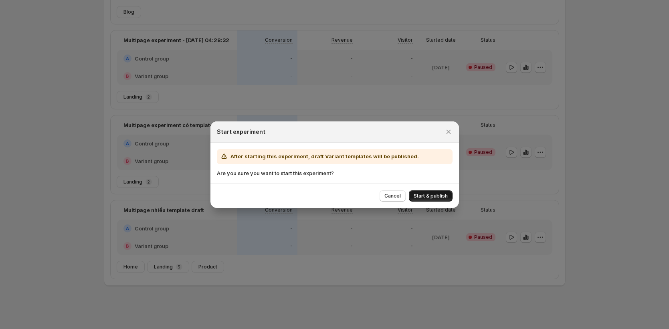
click at [431, 196] on span "Start & publish" at bounding box center [431, 196] width 34 height 6
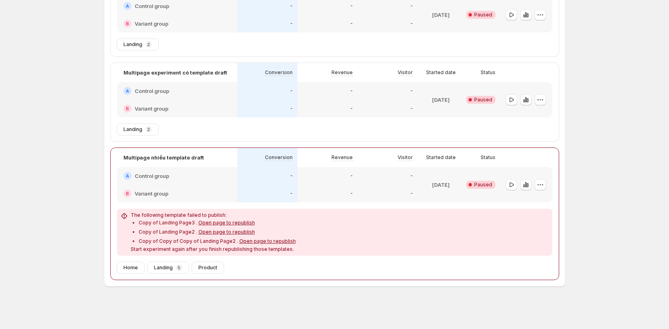
scroll to position [265, 0]
click at [251, 240] on span "Open page to republish" at bounding box center [267, 240] width 56 height 6
click at [532, 199] on div at bounding box center [526, 183] width 52 height 35
click at [422, 193] on div "[DATE]" at bounding box center [441, 183] width 46 height 35
click at [305, 175] on div "-" at bounding box center [327, 175] width 50 height 8
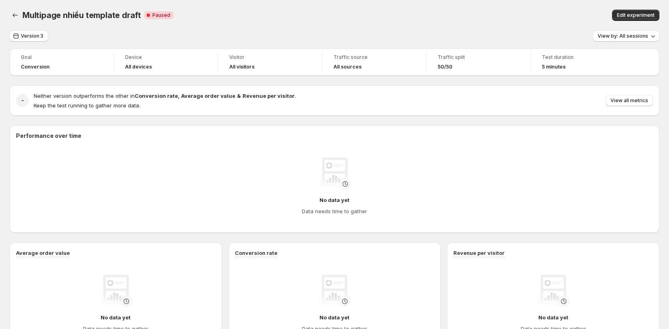
click at [634, 17] on span "Edit experiment" at bounding box center [636, 15] width 38 height 6
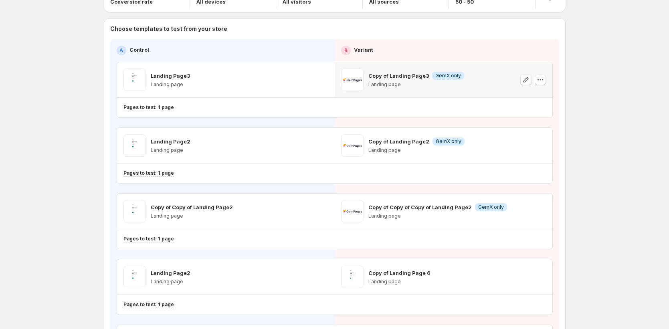
scroll to position [49, 0]
click at [544, 81] on icon "button" at bounding box center [540, 79] width 8 height 8
click at [523, 129] on span "Remove template" at bounding box center [544, 130] width 43 height 6
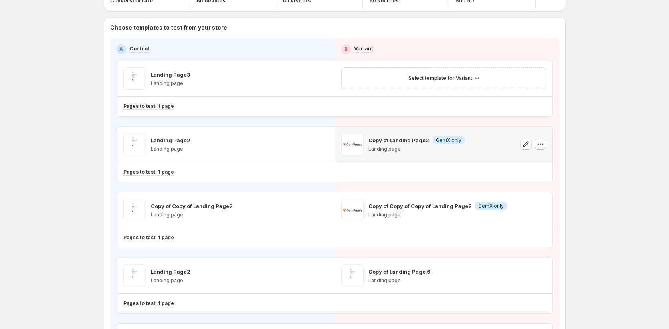
click at [541, 146] on icon "button" at bounding box center [540, 144] width 8 height 8
click at [537, 197] on span "Remove template" at bounding box center [543, 195] width 43 height 6
click at [543, 211] on icon "button" at bounding box center [540, 210] width 8 height 8
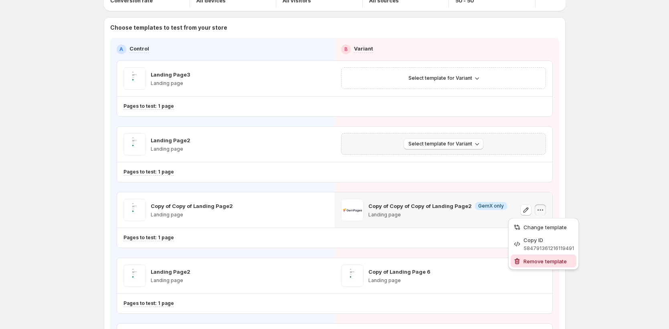
click at [547, 260] on span "Remove template" at bounding box center [544, 261] width 43 height 6
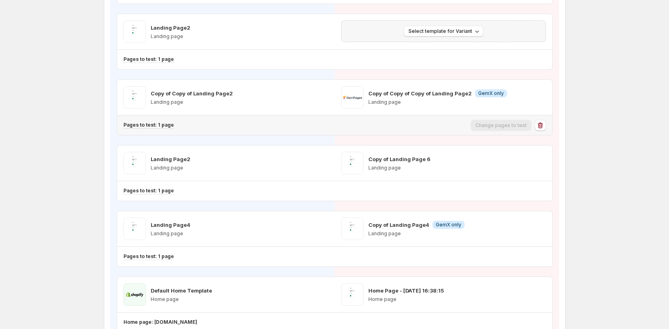
scroll to position [189, 0]
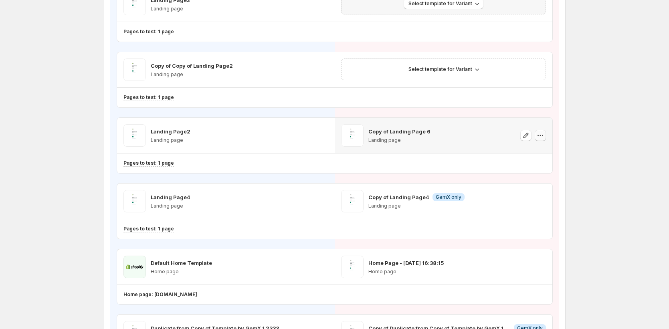
click at [538, 133] on button "button" at bounding box center [540, 135] width 11 height 11
click at [543, 135] on icon "button" at bounding box center [540, 135] width 8 height 8
click at [538, 185] on span "Remove template" at bounding box center [544, 187] width 43 height 6
click at [541, 204] on icon "button" at bounding box center [540, 201] width 8 height 8
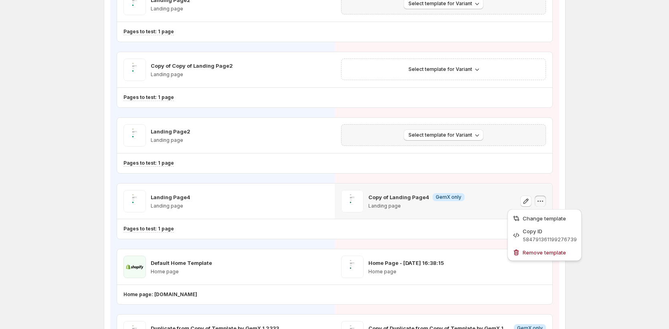
click at [539, 252] on span "Remove template" at bounding box center [544, 252] width 43 height 6
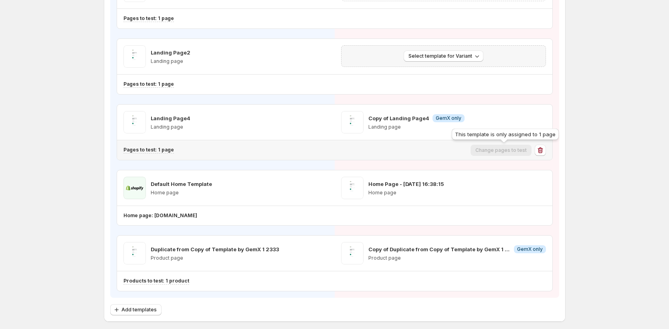
scroll to position [281, 0]
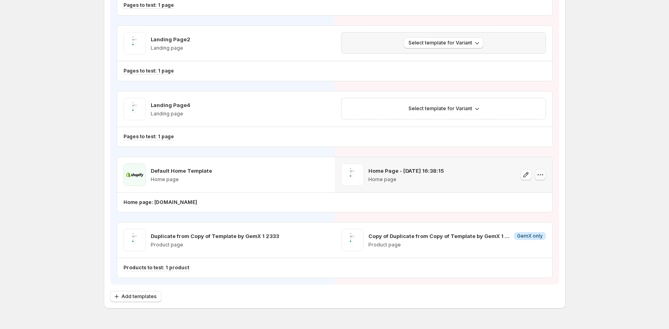
click at [543, 172] on icon "button" at bounding box center [540, 175] width 8 height 8
click at [541, 229] on span "Remove template" at bounding box center [543, 226] width 43 height 6
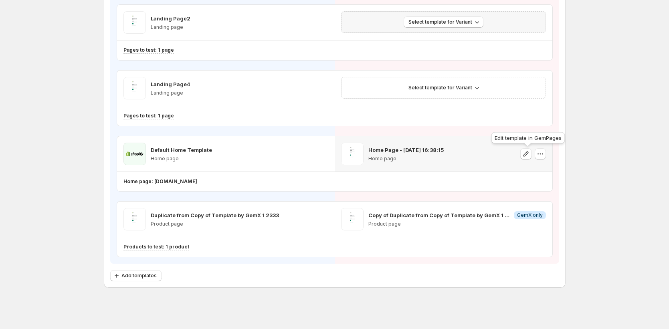
scroll to position [304, 0]
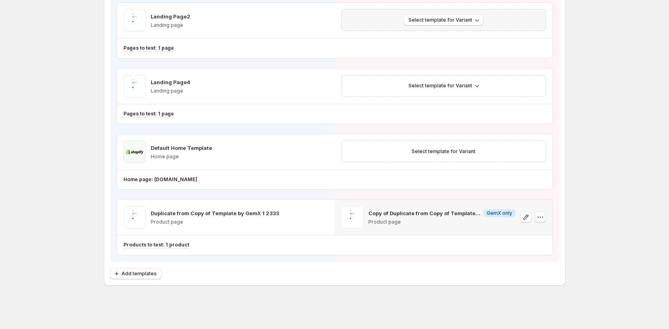
click at [543, 219] on icon "button" at bounding box center [540, 217] width 8 height 8
click at [547, 269] on span "Remove template" at bounding box center [544, 268] width 43 height 6
click at [139, 276] on span "Add templates" at bounding box center [138, 273] width 35 height 6
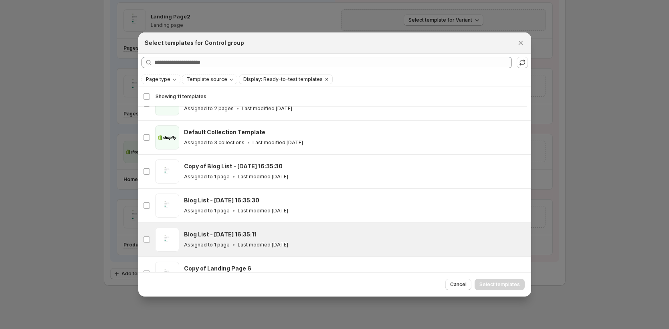
scroll to position [21, 0]
click at [151, 242] on label "gp-template-584082186735452789" at bounding box center [146, 239] width 17 height 34
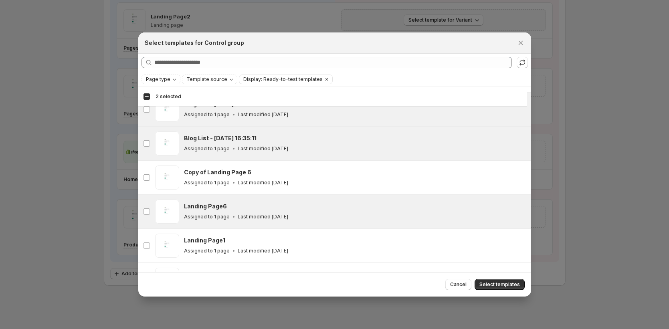
scroll to position [117, 0]
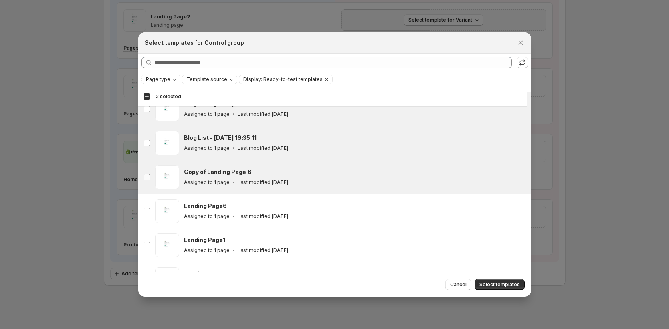
click at [149, 181] on label "gp-template-583930571302896232" at bounding box center [146, 177] width 17 height 34
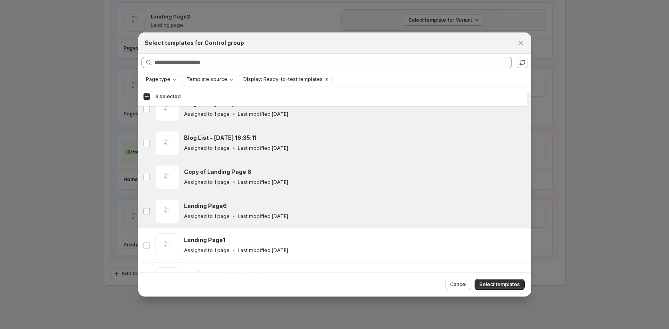
click at [151, 212] on label "gp-template-583924504040833849" at bounding box center [146, 211] width 17 height 34
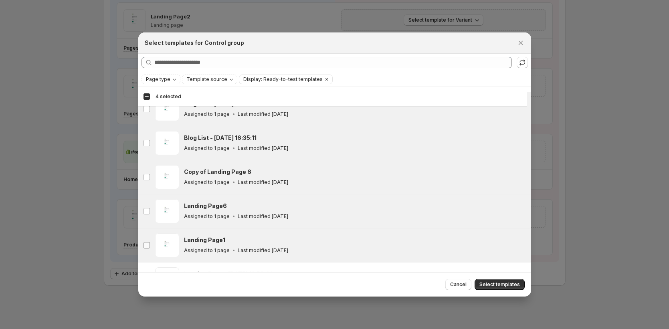
click at [145, 249] on label "gp-template-583922099714785978" at bounding box center [146, 245] width 17 height 34
click at [482, 285] on span "Select templates" at bounding box center [499, 284] width 40 height 6
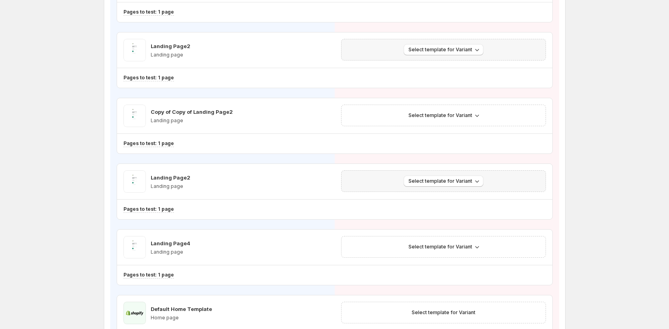
scroll to position [73, 0]
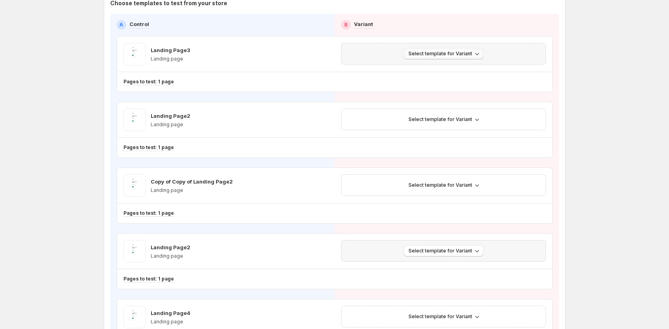
click at [477, 55] on icon "button" at bounding box center [477, 54] width 8 height 8
click at [462, 83] on span "Create Variant based on Control" at bounding box center [447, 84] width 82 height 6
click at [478, 119] on icon "button" at bounding box center [477, 119] width 8 height 8
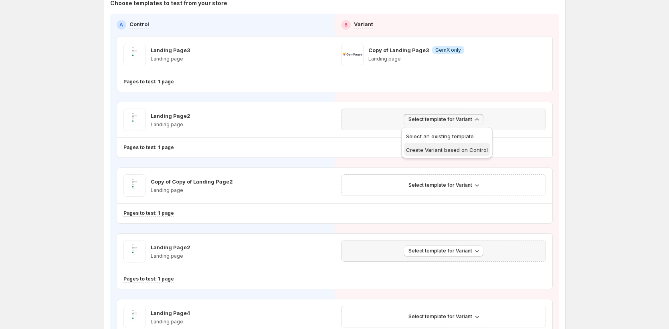
click at [462, 151] on span "Create Variant based on Control" at bounding box center [447, 150] width 82 height 6
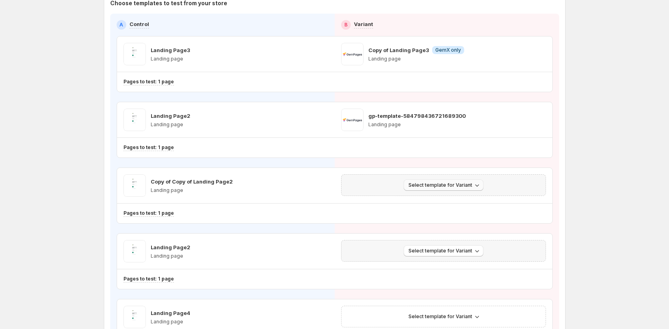
click at [479, 184] on icon "button" at bounding box center [477, 185] width 8 height 8
click at [463, 217] on span "Create Variant based on Control" at bounding box center [447, 215] width 82 height 6
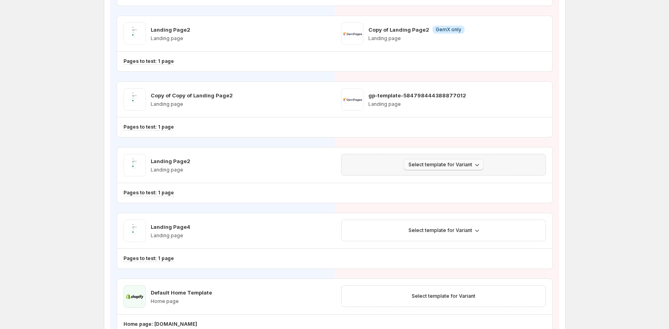
scroll to position [161, 0]
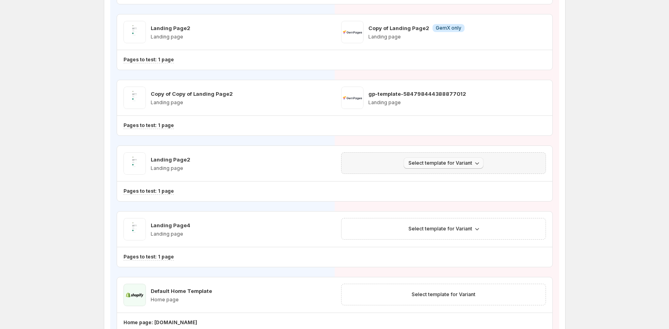
click at [478, 165] on icon "button" at bounding box center [477, 163] width 8 height 8
click at [478, 196] on span "Create Variant based on Control" at bounding box center [447, 193] width 82 height 6
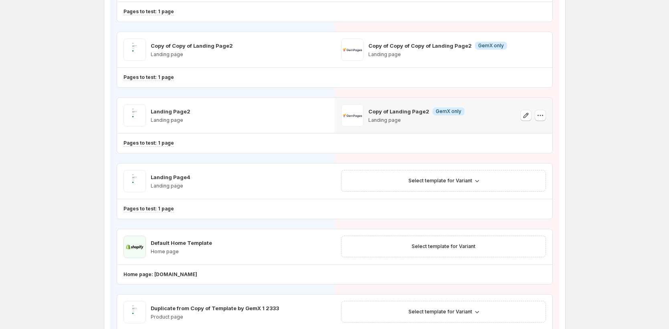
scroll to position [239, 0]
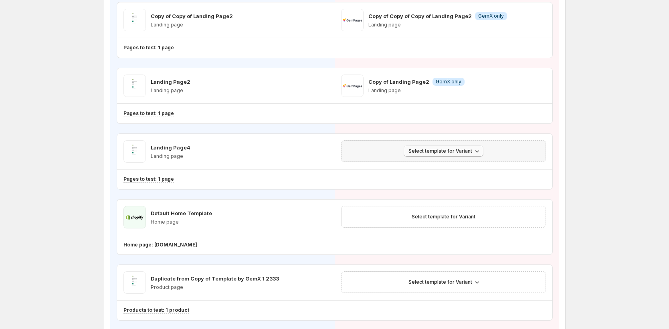
click at [476, 149] on icon "button" at bounding box center [477, 151] width 8 height 8
click at [461, 183] on span "Create Variant based on Control" at bounding box center [447, 181] width 82 height 6
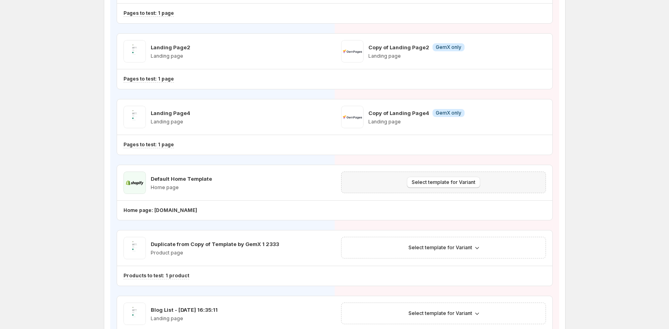
scroll to position [375, 0]
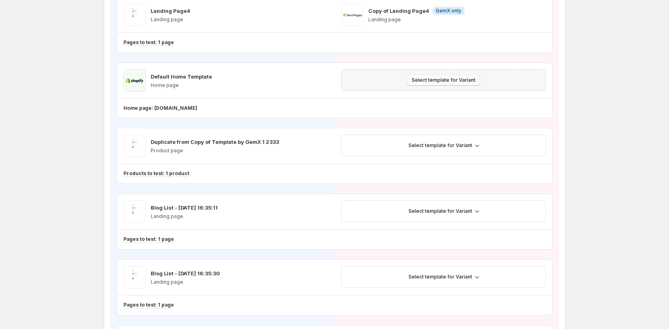
click at [477, 78] on button "Select template for Variant" at bounding box center [443, 80] width 73 height 11
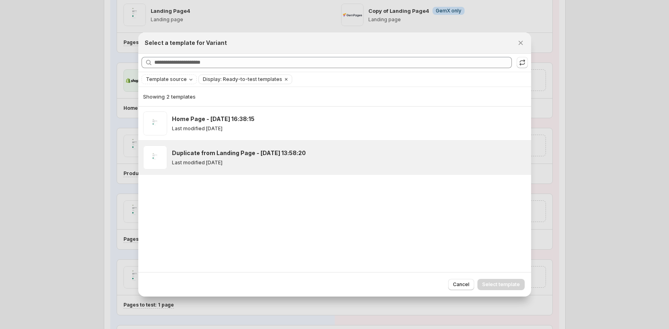
click at [401, 158] on div "Duplicate from Landing Page - [DATE] 13:58:20 Last modified [DATE]" at bounding box center [348, 157] width 352 height 17
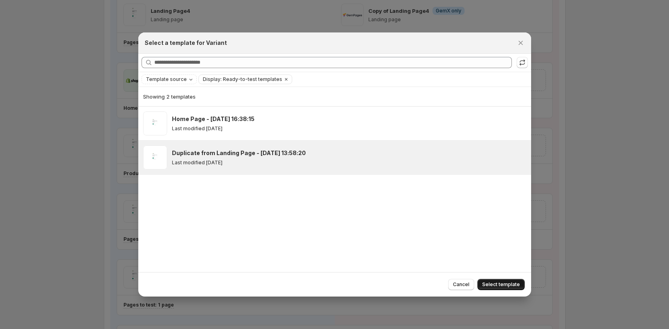
click at [494, 286] on span "Select template" at bounding box center [501, 284] width 38 height 6
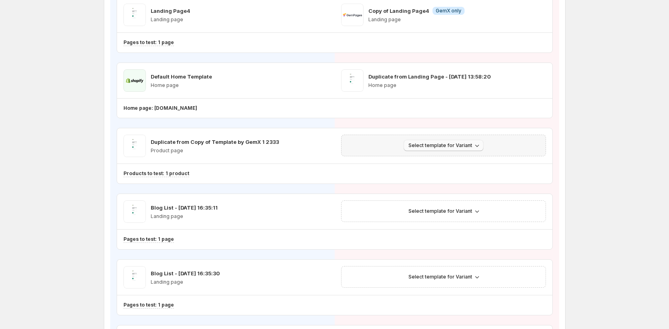
click at [478, 147] on icon "button" at bounding box center [477, 145] width 8 height 8
click at [466, 176] on span "Create Variant based on Control" at bounding box center [447, 176] width 82 height 6
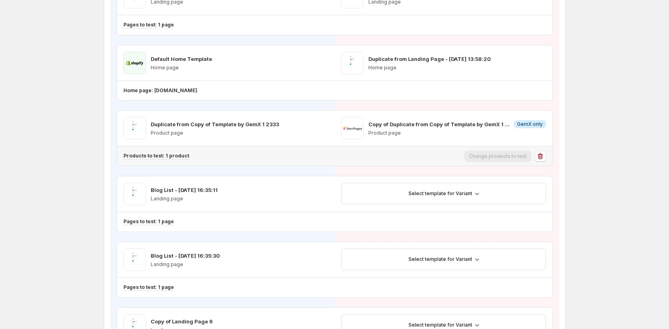
scroll to position [440, 0]
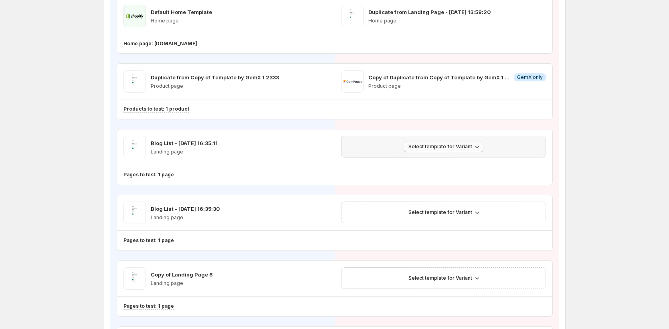
click at [480, 150] on icon "button" at bounding box center [477, 147] width 8 height 8
click at [476, 177] on span "Create Variant based on Control" at bounding box center [447, 177] width 82 height 6
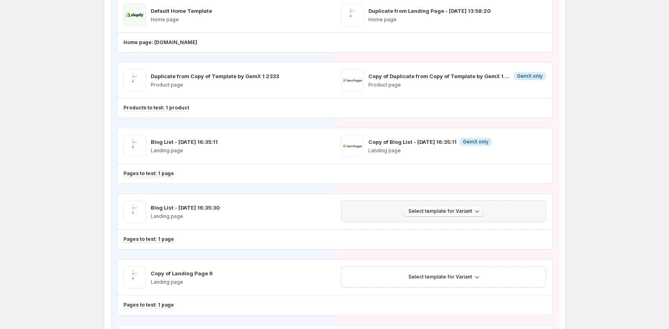
scroll to position [442, 0]
click at [477, 212] on icon "button" at bounding box center [477, 211] width 8 height 8
click at [468, 239] on span "Create Variant based on Control" at bounding box center [447, 241] width 82 height 6
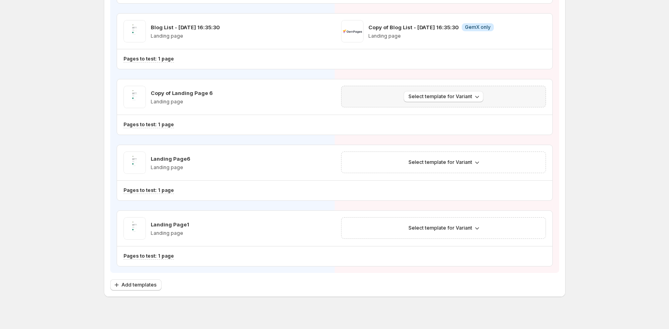
scroll to position [623, 0]
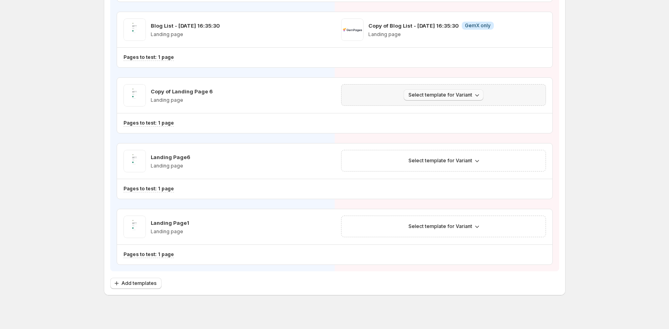
click at [479, 95] on icon "button" at bounding box center [477, 95] width 4 height 2
click at [468, 125] on span "Create Variant based on Control" at bounding box center [447, 125] width 82 height 6
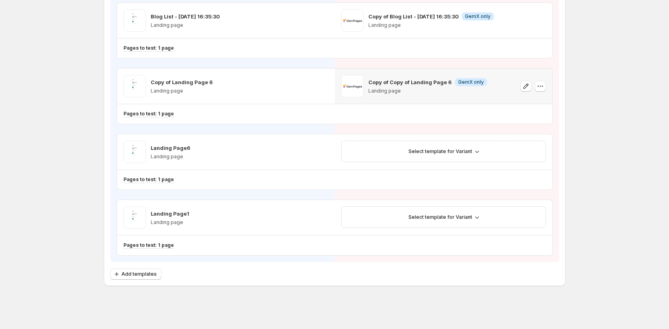
scroll to position [633, 0]
click at [478, 149] on icon "button" at bounding box center [477, 151] width 8 height 8
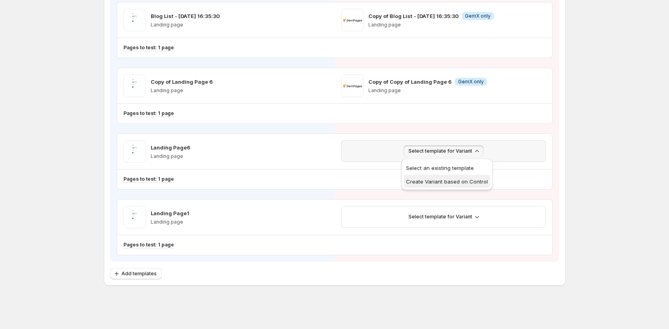
click at [476, 181] on span "Create Variant based on Control" at bounding box center [447, 181] width 82 height 6
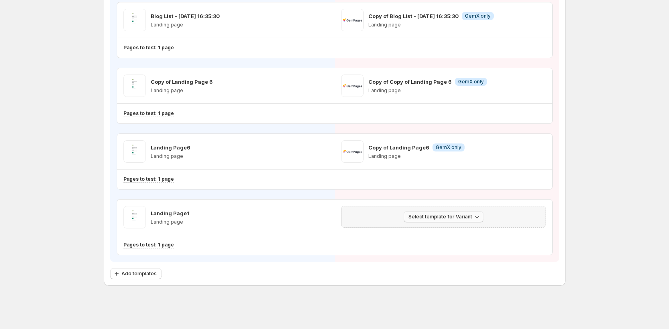
click at [479, 216] on icon "button" at bounding box center [477, 217] width 8 height 8
click at [459, 248] on span "Create Variant based on Control" at bounding box center [447, 247] width 82 height 6
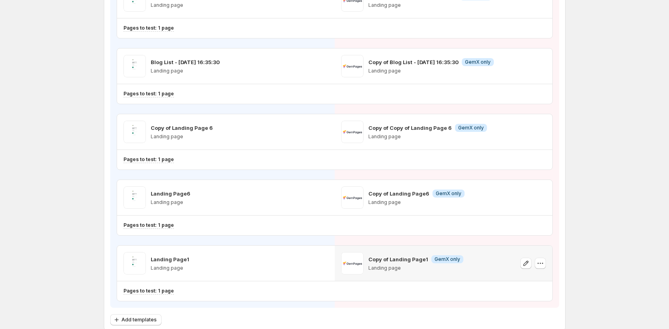
scroll to position [0, 0]
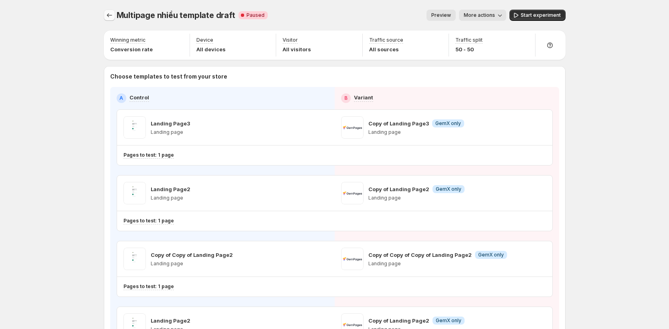
click at [113, 16] on icon "Experiments" at bounding box center [109, 15] width 8 height 8
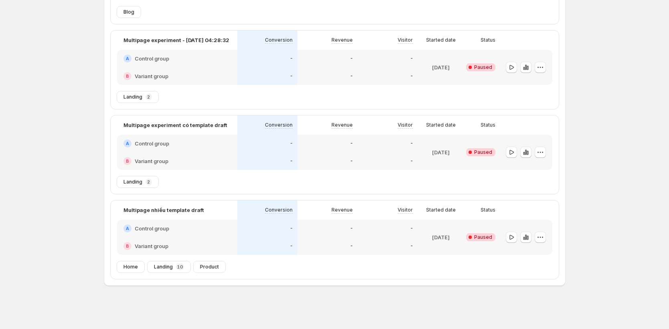
scroll to position [210, 0]
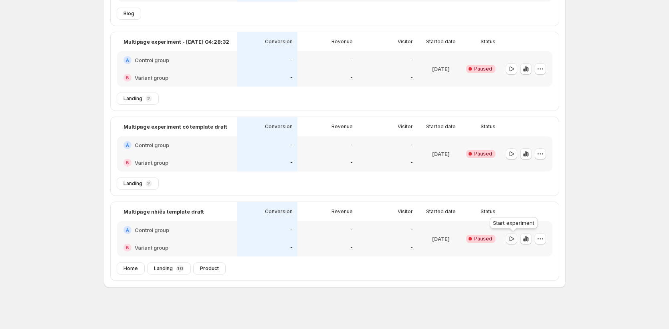
click at [513, 236] on icon "button" at bounding box center [511, 239] width 8 height 8
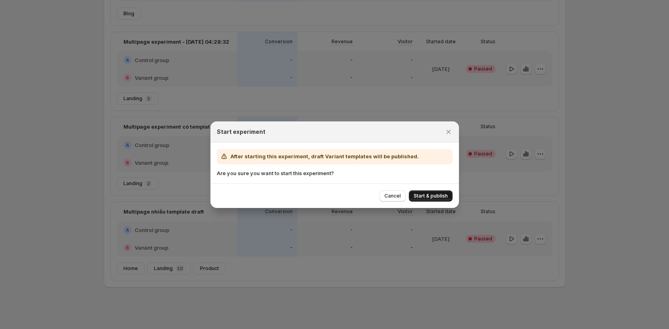
click at [429, 196] on span "Start & publish" at bounding box center [431, 196] width 34 height 6
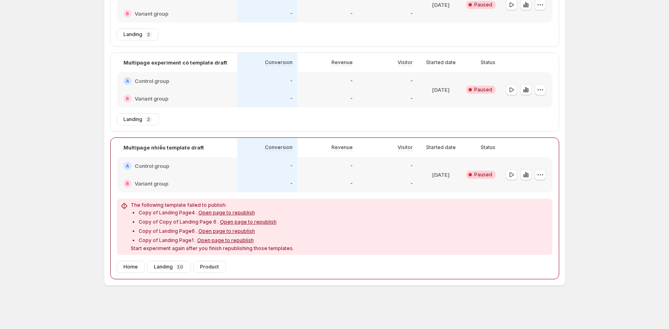
scroll to position [274, 0]
click at [543, 175] on icon "button" at bounding box center [540, 175] width 8 height 8
click at [536, 192] on span "Edit" at bounding box center [532, 191] width 9 height 6
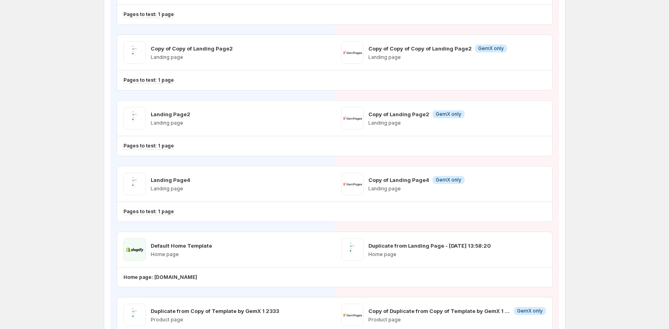
scroll to position [249, 0]
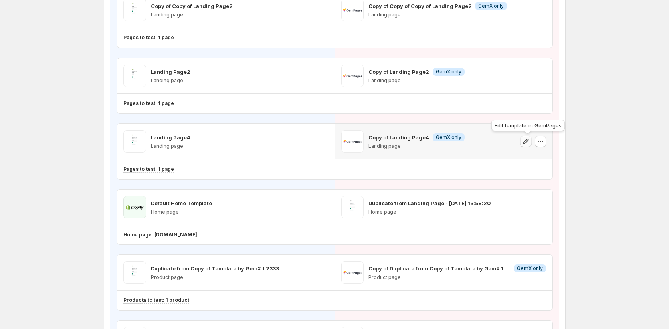
click at [530, 139] on icon "button" at bounding box center [526, 141] width 8 height 8
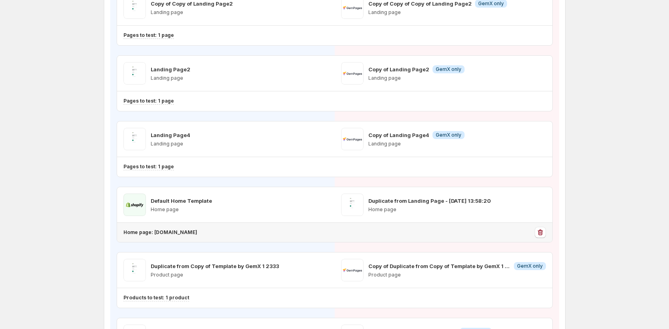
scroll to position [252, 0]
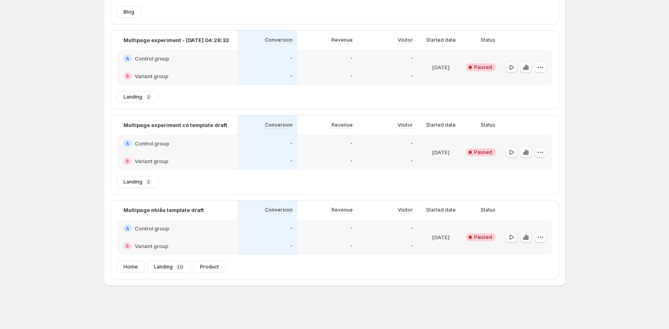
scroll to position [212, 0]
click at [514, 234] on icon "button" at bounding box center [511, 237] width 8 height 8
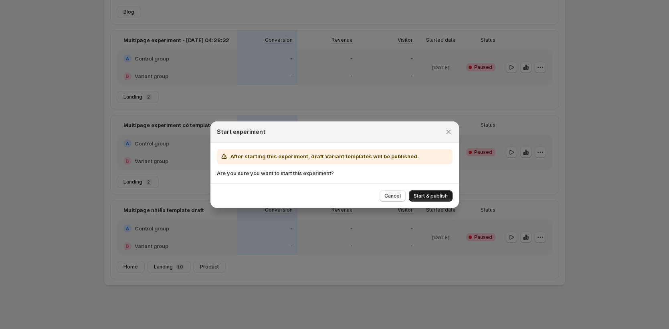
click at [425, 192] on button "Start & publish" at bounding box center [431, 195] width 44 height 11
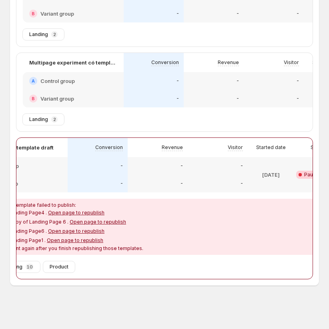
scroll to position [0, 128]
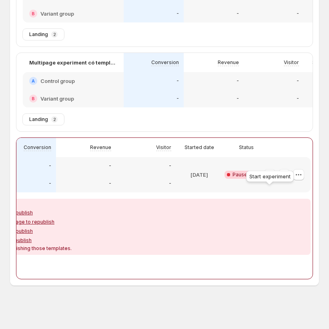
click at [270, 171] on icon "button" at bounding box center [270, 175] width 8 height 8
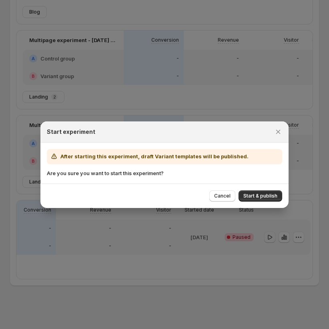
scroll to position [234, 0]
click at [267, 197] on span "Start & publish" at bounding box center [261, 196] width 34 height 6
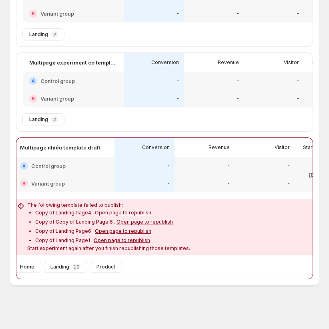
scroll to position [0, 0]
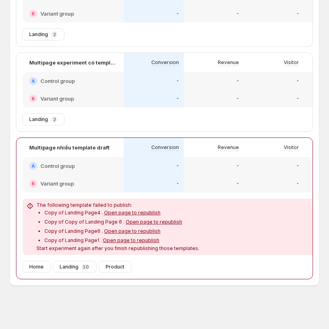
click at [65, 212] on ul "Copy of Landing Page4 . Open page to republish Copy of Copy of Landing Page 6 .…" at bounding box center [117, 225] width 163 height 35
click at [66, 211] on p "Copy of Landing Page4 . Open page to republish" at bounding box center [121, 213] width 155 height 6
click at [66, 212] on ul "Copy of Landing Page4 . Open page to republish Copy of Copy of Landing Page 6 .…" at bounding box center [117, 225] width 163 height 35
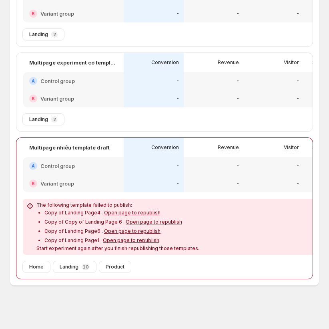
click at [66, 210] on p "Copy of Landing Page4 . Open page to republish" at bounding box center [121, 213] width 155 height 6
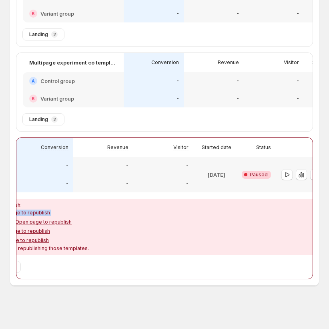
scroll to position [0, 128]
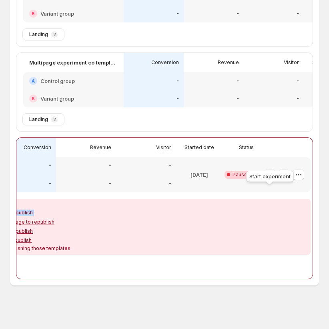
click at [269, 172] on icon "button" at bounding box center [270, 175] width 8 height 8
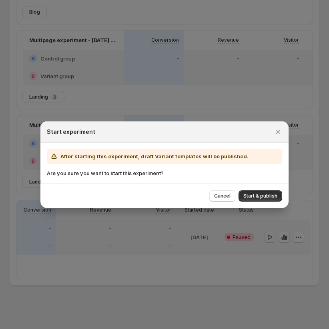
scroll to position [234, 0]
click at [264, 193] on span "Start & publish" at bounding box center [261, 196] width 34 height 6
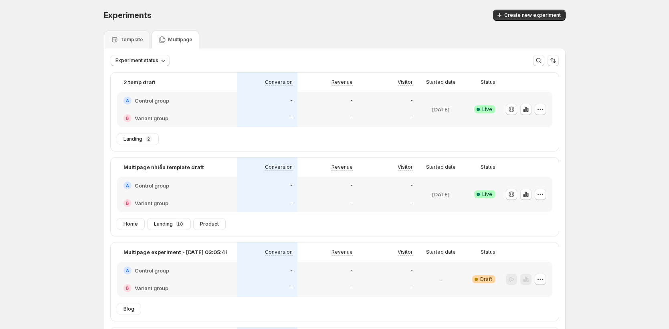
scroll to position [0, 0]
click at [316, 200] on div "-" at bounding box center [327, 203] width 50 height 8
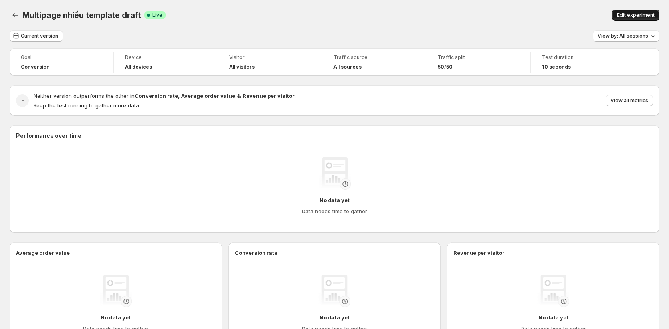
click at [632, 17] on span "Edit experiment" at bounding box center [636, 15] width 38 height 6
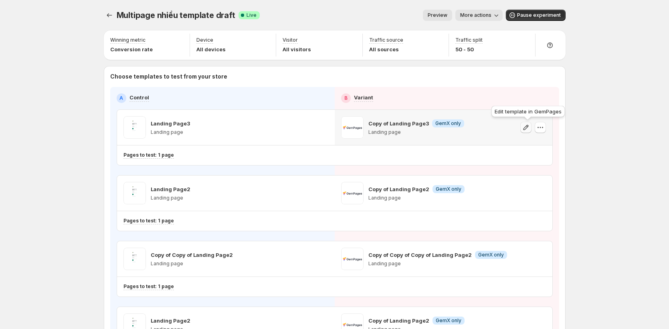
click at [529, 124] on icon "button" at bounding box center [526, 127] width 8 height 8
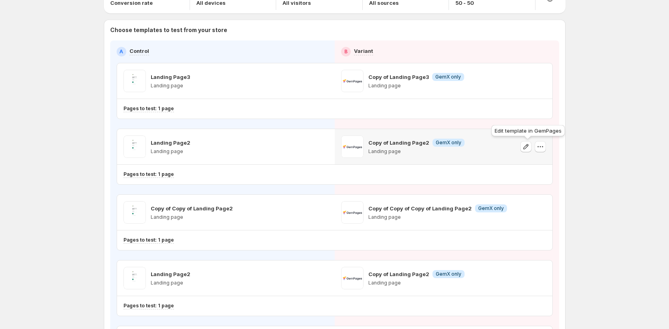
scroll to position [49, 0]
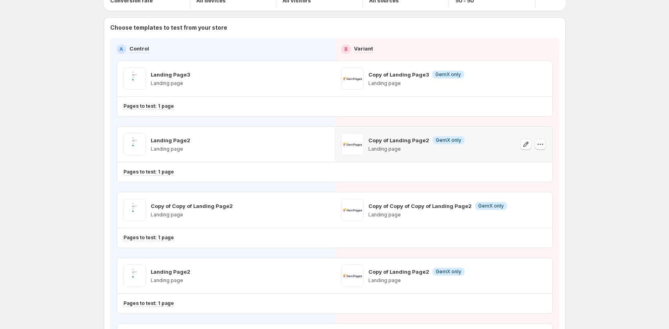
click at [546, 146] on button "button" at bounding box center [540, 144] width 11 height 11
drag, startPoint x: 623, startPoint y: 118, endPoint x: 618, endPoint y: 119, distance: 5.3
click at [525, 142] on icon "button" at bounding box center [526, 144] width 8 height 8
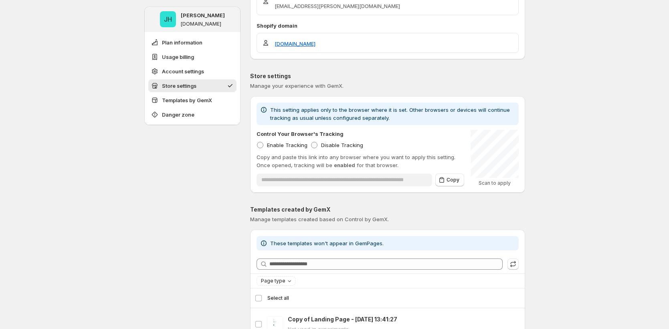
scroll to position [702, 0]
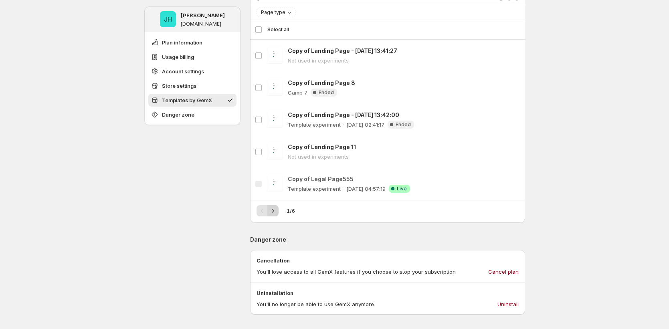
click at [276, 214] on icon "Next" at bounding box center [273, 211] width 8 height 8
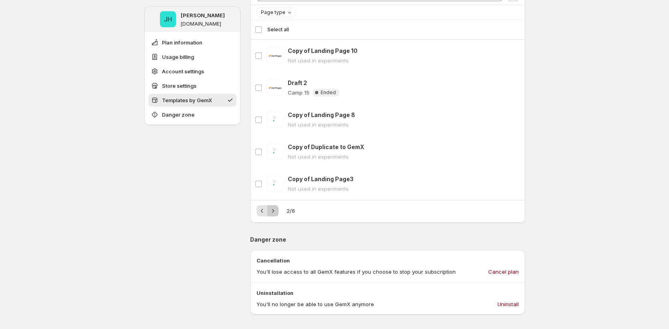
click at [276, 214] on icon "Next" at bounding box center [273, 211] width 8 height 8
click at [263, 211] on icon "Previous" at bounding box center [261, 211] width 2 height 4
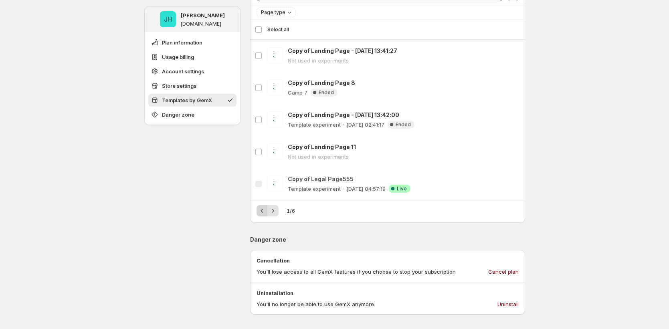
click at [263, 211] on div "Pagination" at bounding box center [261, 210] width 11 height 11
click at [276, 211] on icon "Next" at bounding box center [273, 211] width 8 height 8
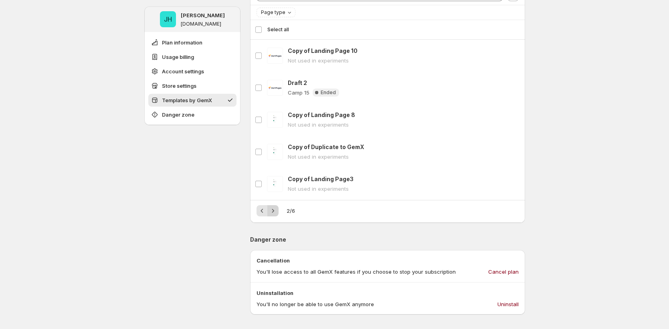
click at [276, 211] on icon "Next" at bounding box center [273, 211] width 8 height 8
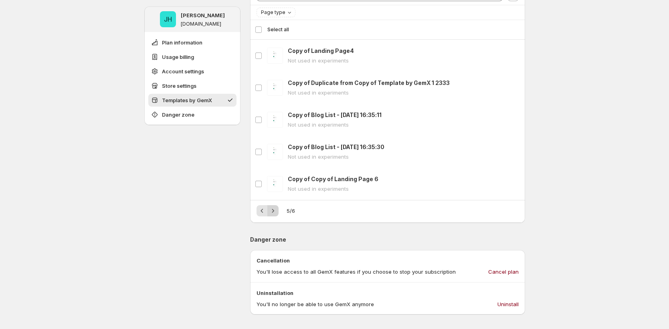
click at [276, 211] on icon "Next" at bounding box center [273, 211] width 8 height 8
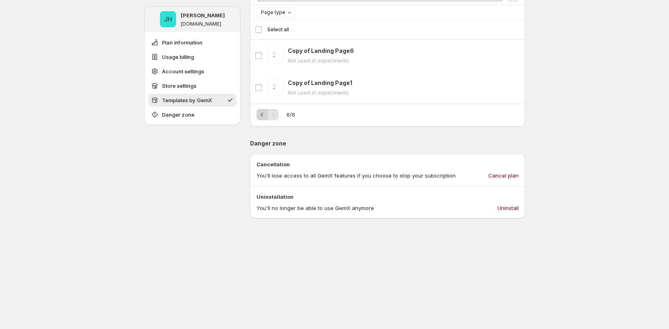
click at [260, 115] on icon "Previous" at bounding box center [262, 115] width 8 height 8
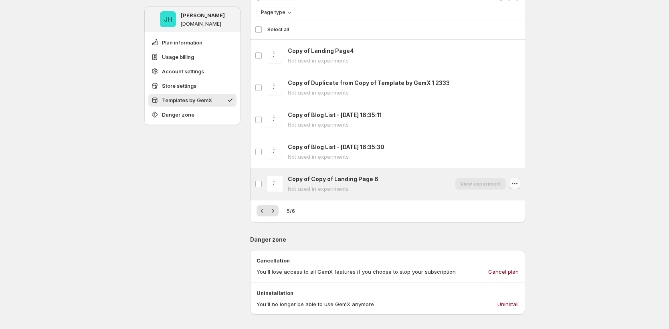
click at [513, 182] on icon "button" at bounding box center [514, 184] width 8 height 8
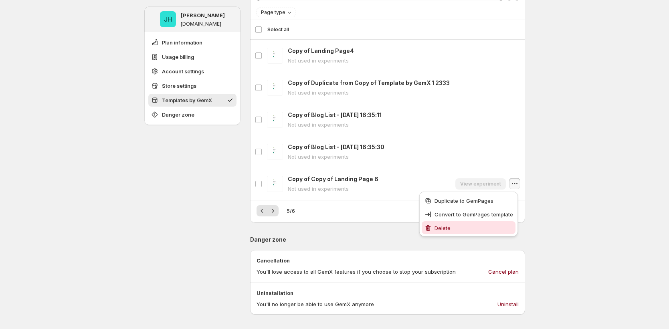
click at [460, 227] on span "Delete" at bounding box center [473, 228] width 79 height 8
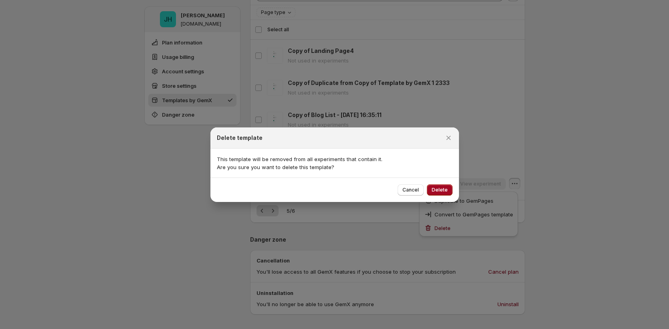
click at [438, 188] on span "Delete" at bounding box center [440, 190] width 16 height 6
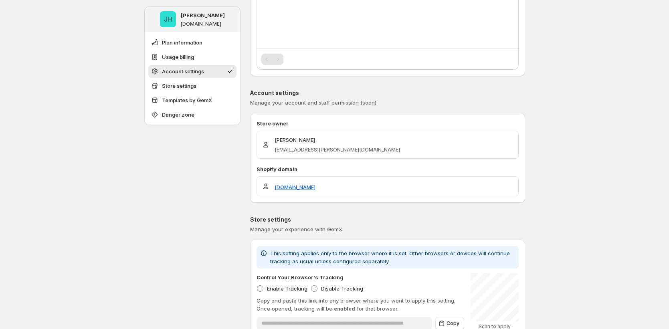
scroll to position [614, 0]
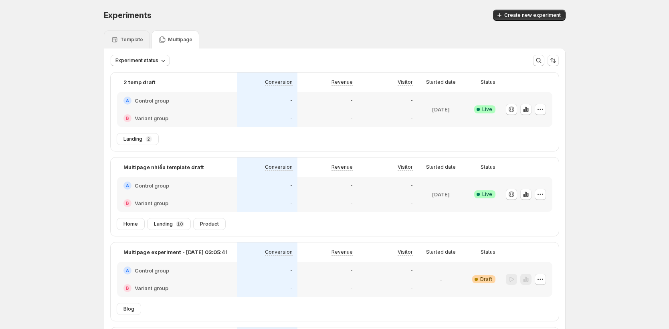
click at [128, 37] on p "Template" at bounding box center [131, 39] width 23 height 6
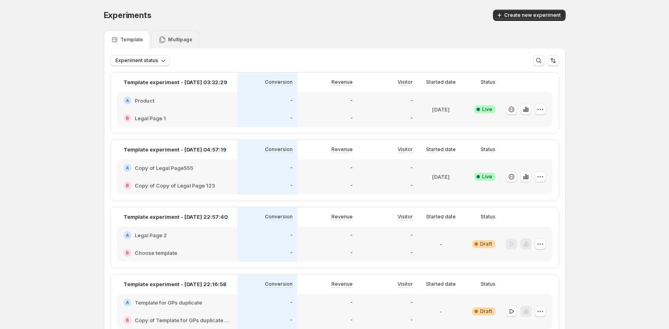
drag, startPoint x: 182, startPoint y: 41, endPoint x: 187, endPoint y: 47, distance: 7.1
click at [182, 41] on p "Multipage" at bounding box center [180, 39] width 24 height 6
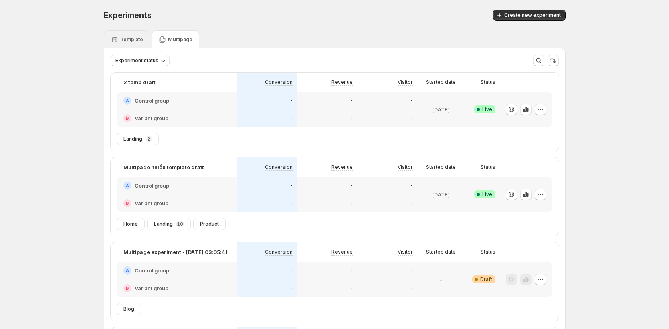
click at [133, 40] on p "Template" at bounding box center [131, 39] width 23 height 6
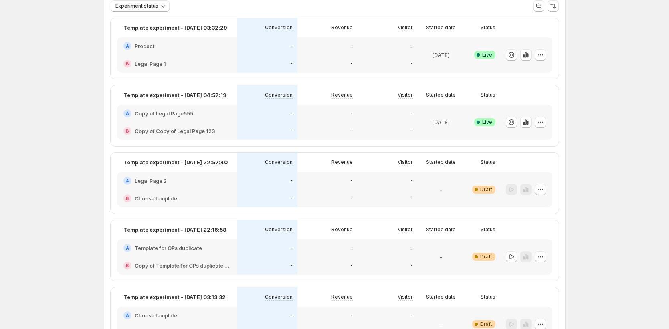
scroll to position [56, 0]
click at [205, 194] on div "B Choose template" at bounding box center [176, 197] width 107 height 8
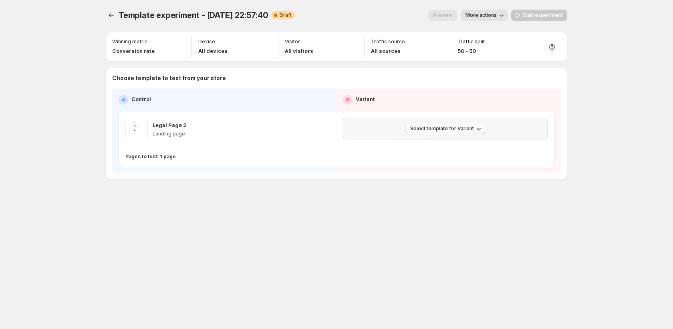
click at [430, 129] on span "Select template for Variant" at bounding box center [442, 128] width 64 height 6
click at [434, 145] on span "Select an existing template" at bounding box center [440, 145] width 68 height 6
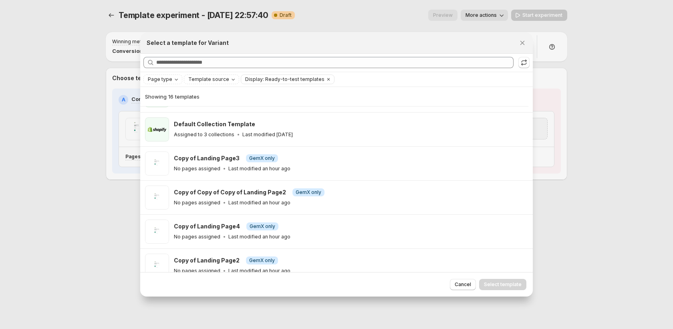
scroll to position [379, 0]
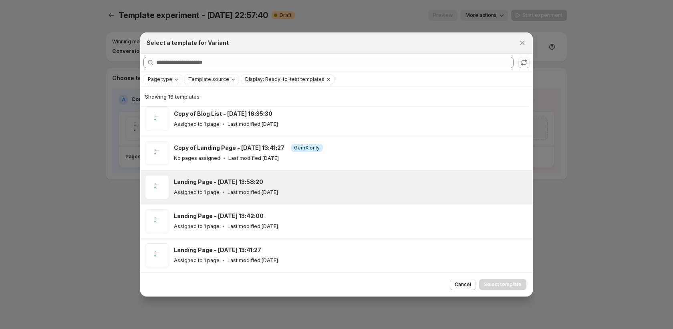
click at [281, 184] on div "Landing Page - [DATE] 13:58:20" at bounding box center [350, 182] width 352 height 8
click at [506, 288] on button "Select template" at bounding box center [502, 284] width 47 height 11
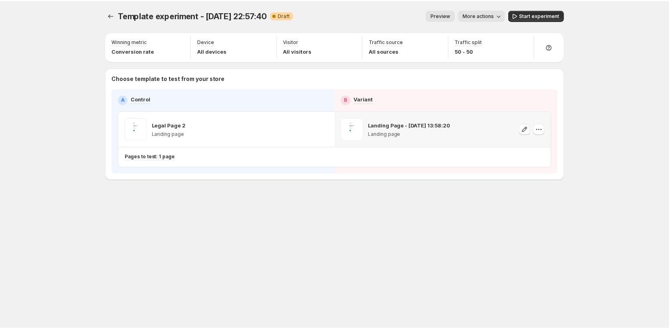
scroll to position [38, 0]
drag, startPoint x: 466, startPoint y: 124, endPoint x: 451, endPoint y: 114, distance: 17.9
click at [451, 114] on div "Landing Page - [DATE] 13:58:20 Landing page" at bounding box center [446, 128] width 218 height 35
click at [530, 130] on icon "button" at bounding box center [528, 129] width 8 height 8
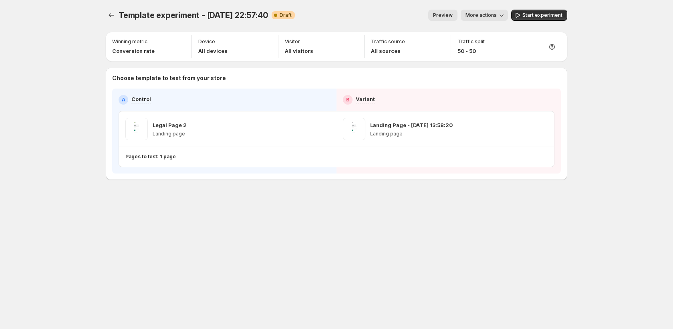
click at [491, 18] on span "More actions" at bounding box center [481, 15] width 31 height 6
click at [488, 40] on button "Rename" at bounding box center [497, 45] width 63 height 13
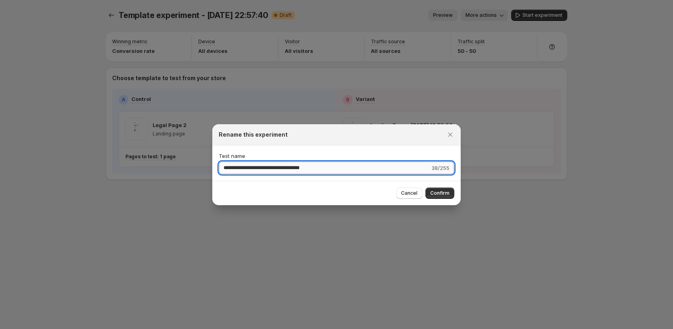
click at [327, 168] on input "**********" at bounding box center [324, 167] width 211 height 13
type input "*"
type input "**********"
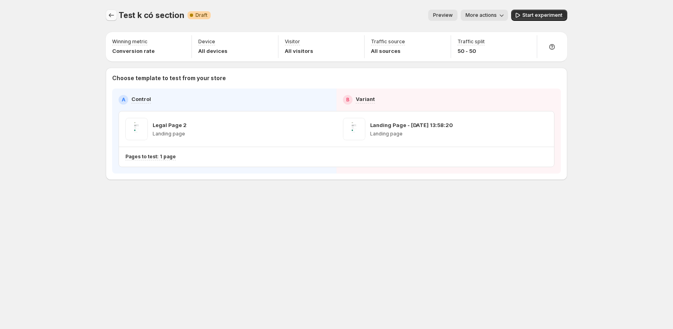
click at [106, 16] on button "Experiments" at bounding box center [111, 15] width 11 height 11
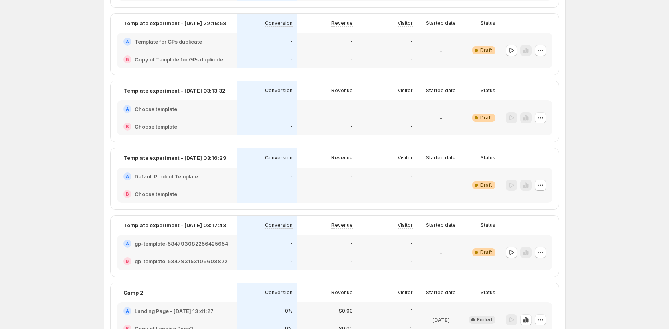
scroll to position [157, 0]
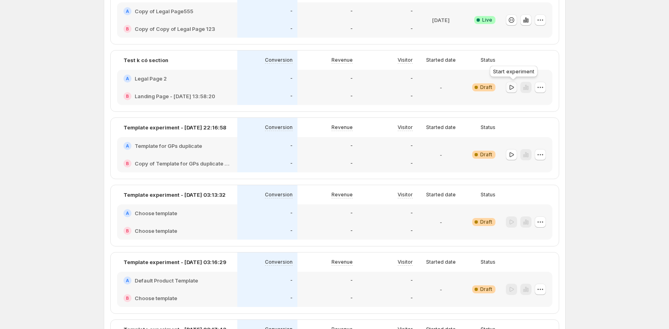
click at [513, 87] on icon "button" at bounding box center [511, 87] width 8 height 8
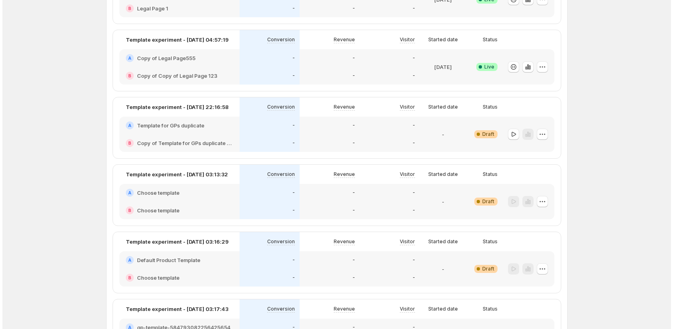
scroll to position [0, 0]
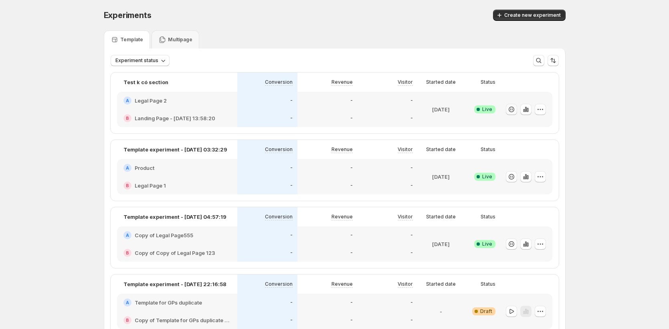
click at [276, 104] on div "-" at bounding box center [267, 101] width 50 height 8
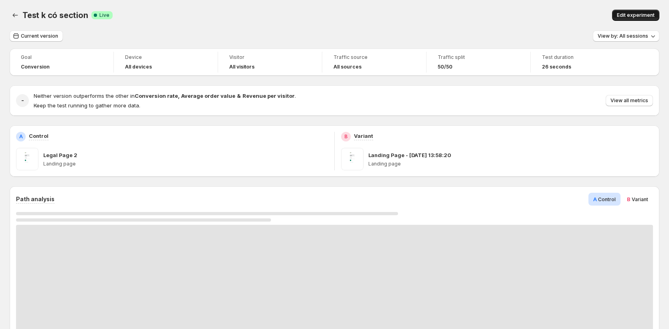
click at [651, 16] on span "Edit experiment" at bounding box center [636, 15] width 38 height 6
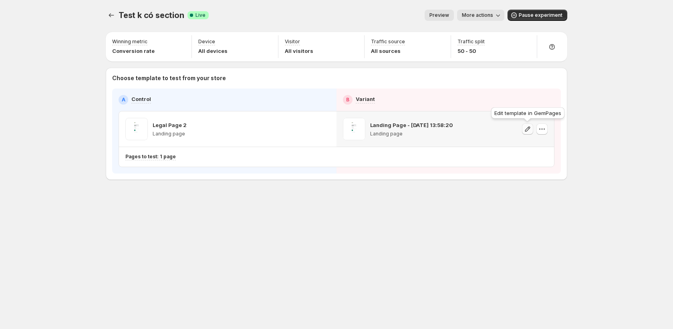
click at [525, 129] on icon "button" at bounding box center [528, 129] width 8 height 8
click at [499, 16] on icon "button" at bounding box center [498, 15] width 8 height 8
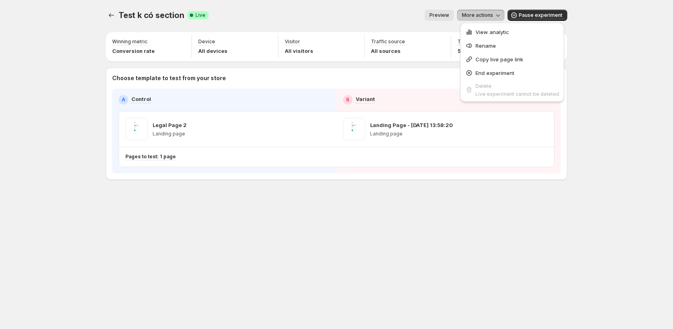
click at [656, 77] on div "Test k có section. This page is ready Test k có section Success Complete Live P…" at bounding box center [336, 164] width 673 height 329
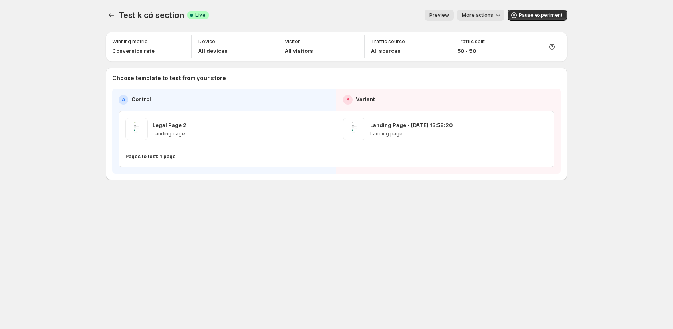
click at [436, 16] on span "Preview" at bounding box center [440, 15] width 20 height 6
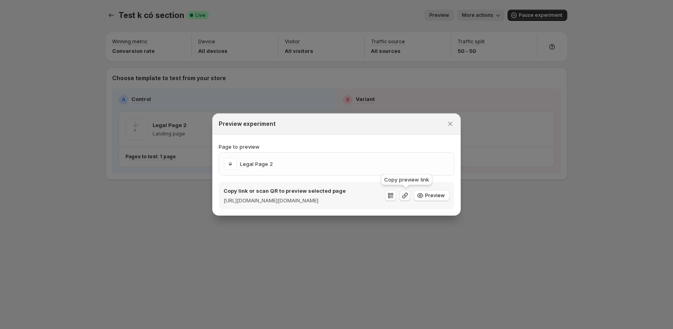
click at [408, 195] on icon ":r6ig:" at bounding box center [405, 196] width 6 height 6
click at [449, 124] on button "Close" at bounding box center [450, 123] width 11 height 11
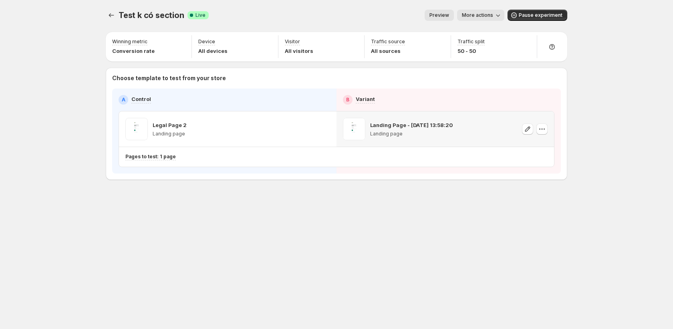
drag, startPoint x: 455, startPoint y: 123, endPoint x: 374, endPoint y: 119, distance: 81.0
click at [374, 119] on div "Landing Page - [DATE] 13:58:20 Landing page" at bounding box center [445, 129] width 205 height 22
copy p "Landing Page - [DATE] 13:58:20"
click at [113, 17] on icon "Experiments" at bounding box center [111, 15] width 8 height 8
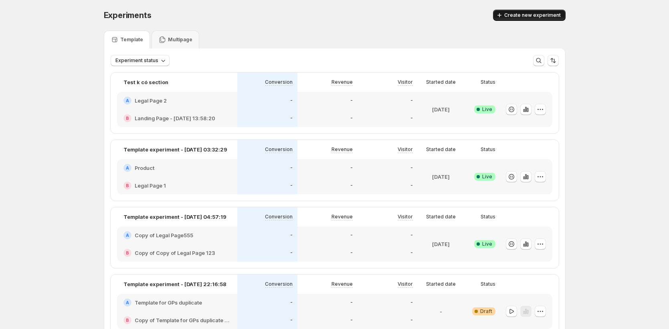
click at [540, 14] on span "Create new experiment" at bounding box center [532, 15] width 56 height 6
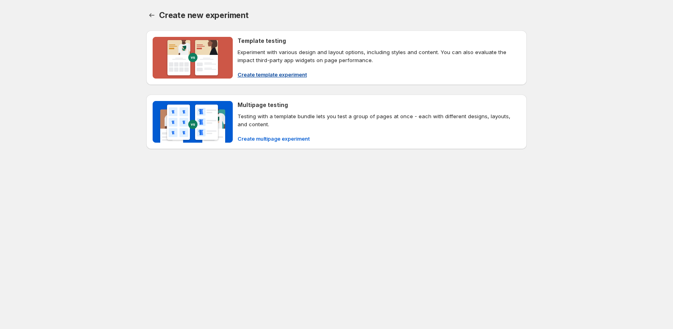
click at [293, 79] on button "Create template experiment" at bounding box center [272, 74] width 79 height 13
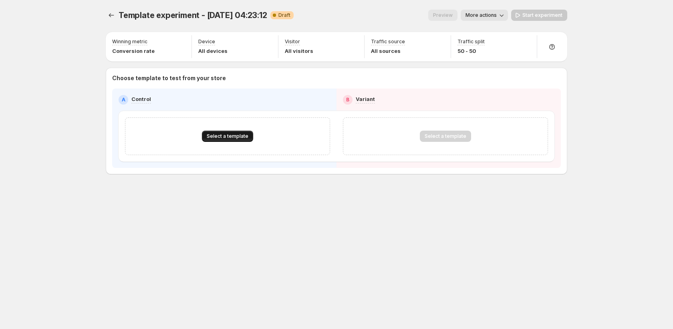
click at [244, 137] on span "Select a template" at bounding box center [228, 136] width 42 height 6
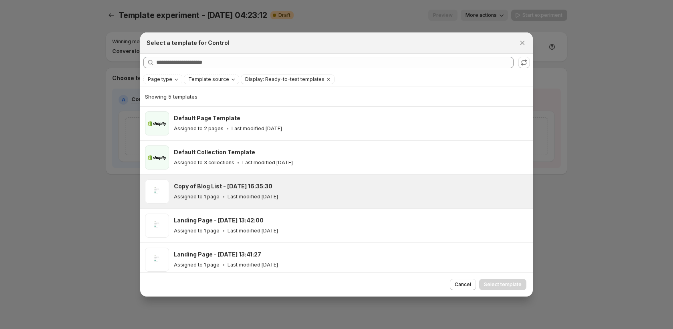
scroll to position [4, 0]
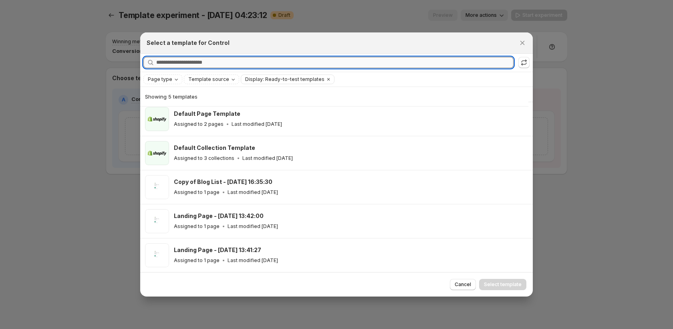
click at [317, 62] on input "Searching all templates" at bounding box center [334, 62] width 357 height 11
paste input "**********"
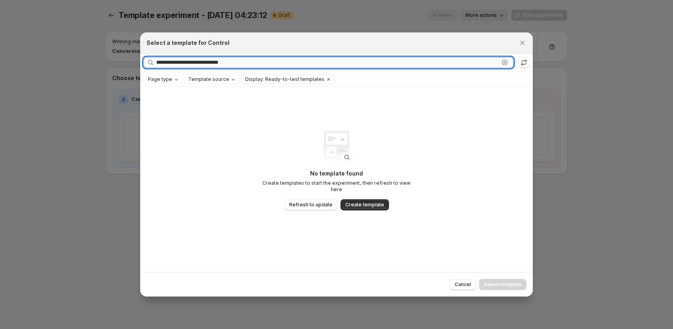
scroll to position [0, 0]
type input "**********"
click at [505, 61] on icon ":r6ts:" at bounding box center [505, 63] width 8 height 8
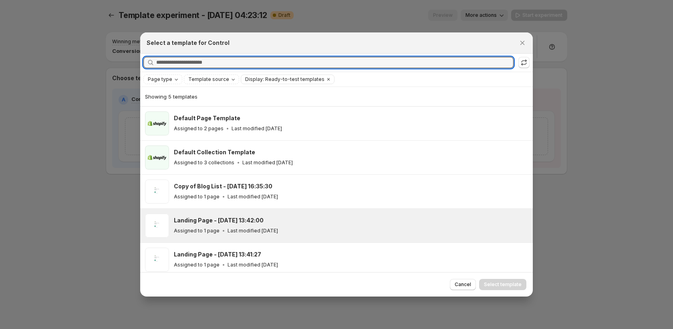
scroll to position [4, 0]
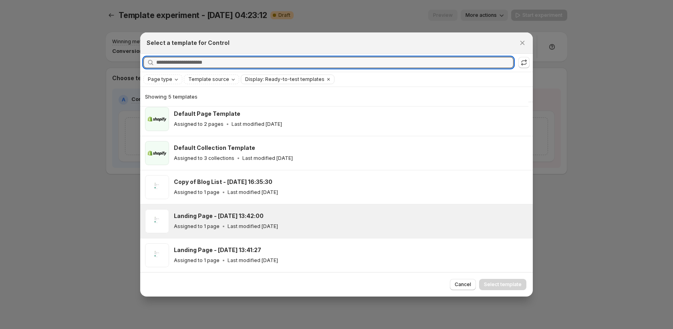
click at [279, 222] on div "Assigned to 1 page Last modified [DATE]" at bounding box center [350, 226] width 352 height 8
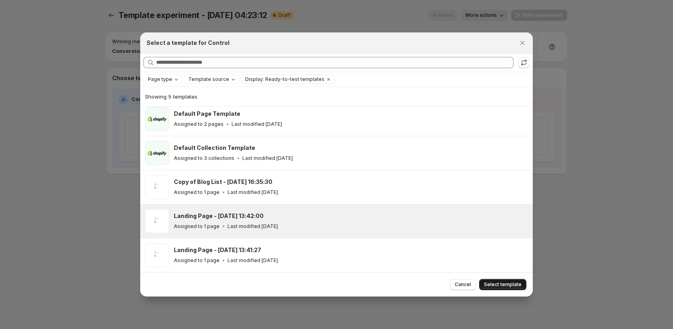
click at [517, 284] on span "Select template" at bounding box center [503, 284] width 38 height 6
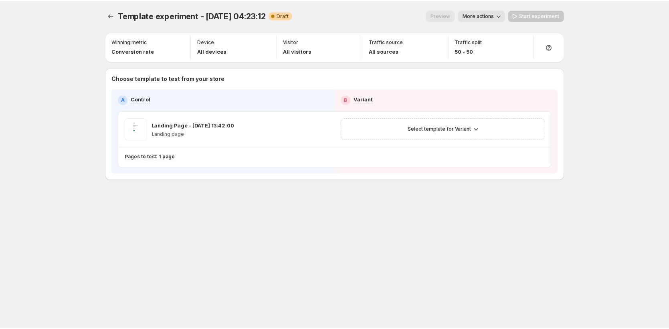
scroll to position [0, 0]
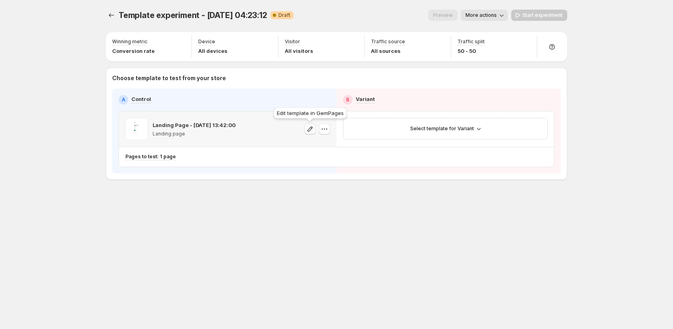
click at [313, 129] on icon "button" at bounding box center [310, 129] width 8 height 8
click at [466, 129] on span "Select template for Variant" at bounding box center [442, 128] width 64 height 6
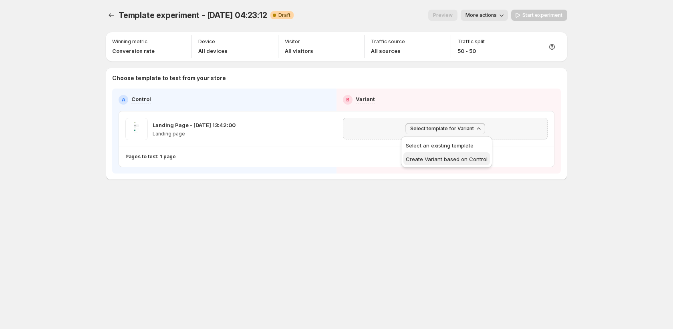
click at [466, 161] on span "Create Variant based on Control" at bounding box center [447, 159] width 82 height 6
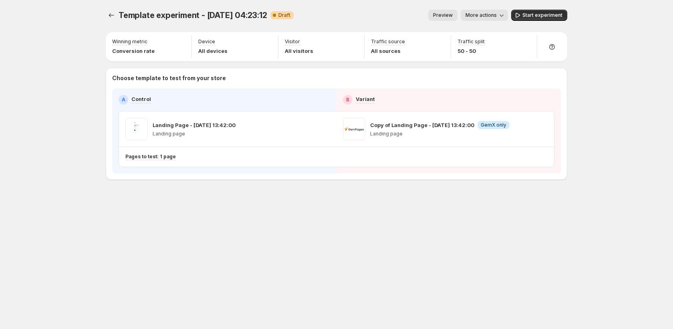
click at [472, 14] on span "More actions" at bounding box center [481, 15] width 31 height 6
click at [486, 46] on span "Rename" at bounding box center [489, 45] width 20 height 6
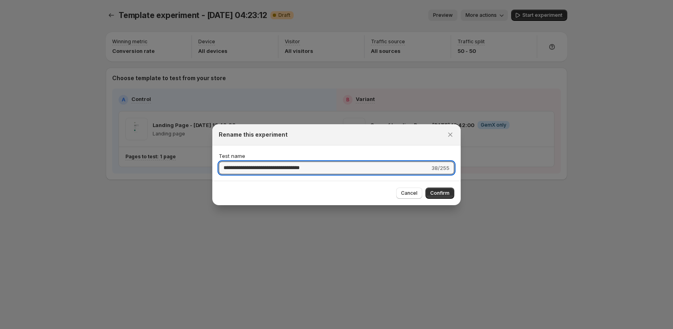
drag, startPoint x: 222, startPoint y: 169, endPoint x: 481, endPoint y: 169, distance: 258.5
click at [481, 329] on div "**********" at bounding box center [336, 329] width 673 height 0
type input "**********"
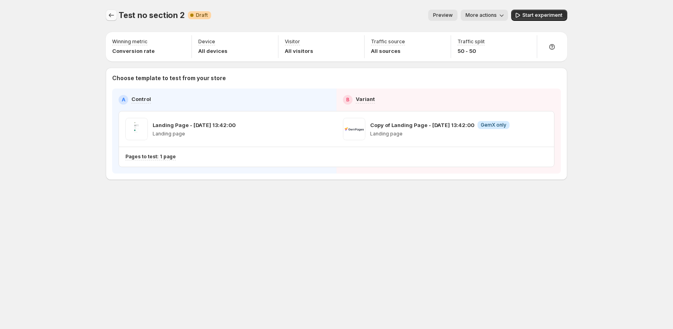
click at [106, 16] on button "Experiments" at bounding box center [111, 15] width 11 height 11
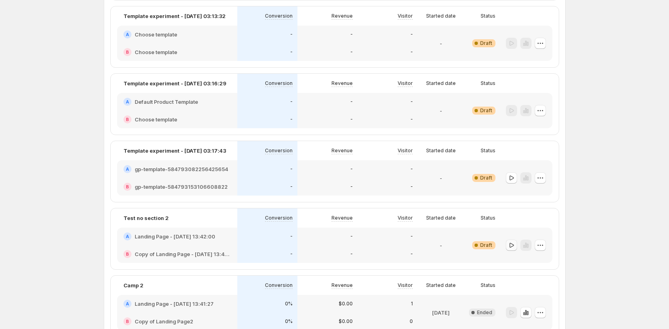
scroll to position [337, 0]
click at [512, 244] on icon "button" at bounding box center [511, 244] width 8 height 8
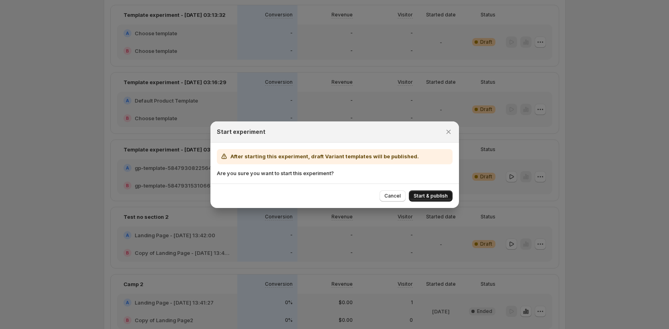
click at [438, 194] on span "Start & publish" at bounding box center [431, 196] width 34 height 6
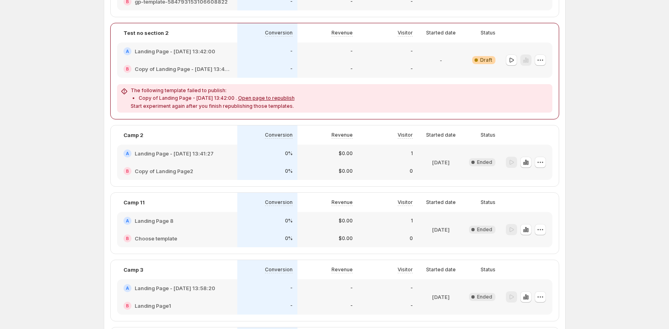
scroll to position [527, 0]
